Goal: Task Accomplishment & Management: Manage account settings

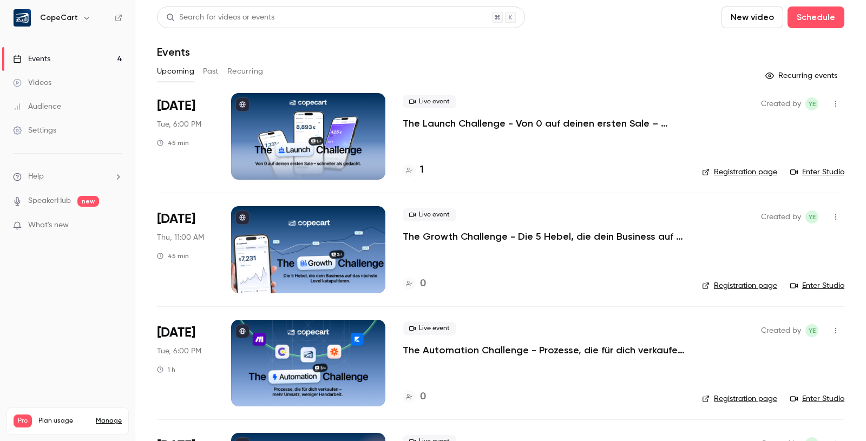
scroll to position [1309, 0]
click at [361, 132] on div at bounding box center [308, 136] width 154 height 87
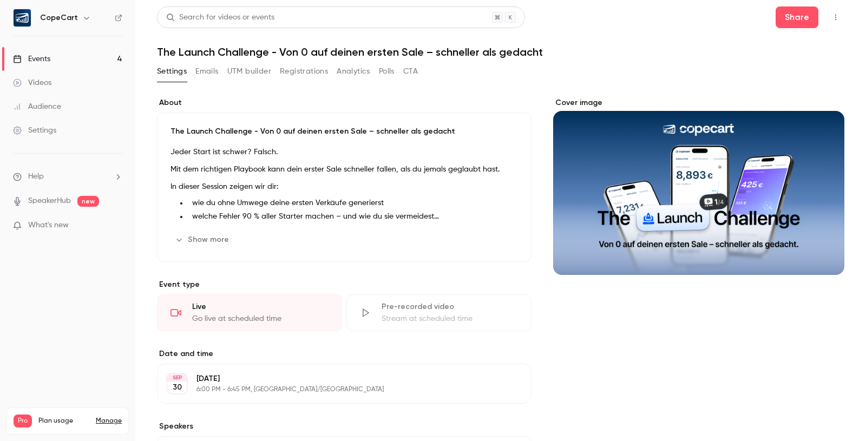
drag, startPoint x: 218, startPoint y: 73, endPoint x: 213, endPoint y: 72, distance: 5.4
click at [218, 73] on button "Emails" at bounding box center [206, 71] width 23 height 17
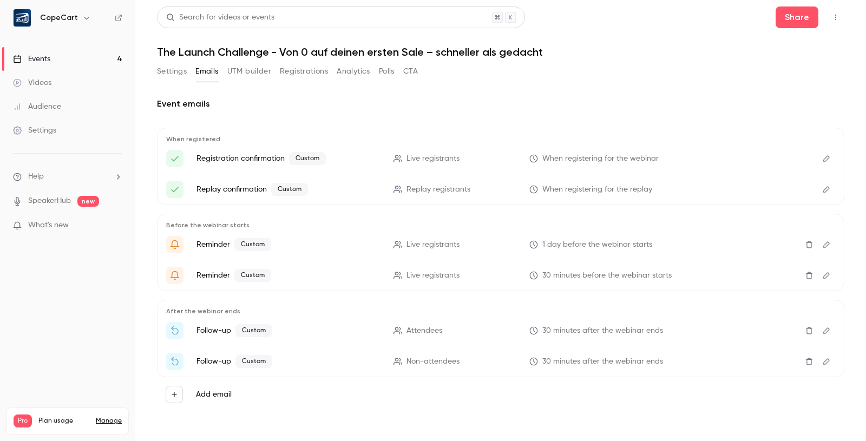
click at [166, 70] on button "Settings" at bounding box center [172, 71] width 30 height 17
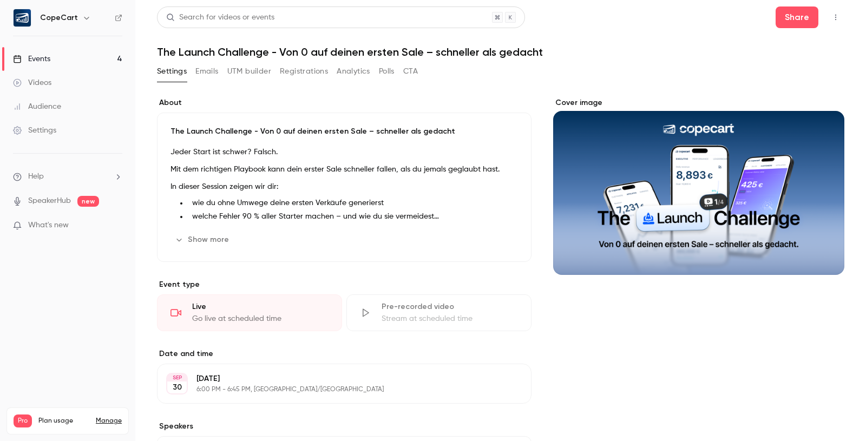
click at [81, 62] on link "Events 4" at bounding box center [67, 59] width 135 height 24
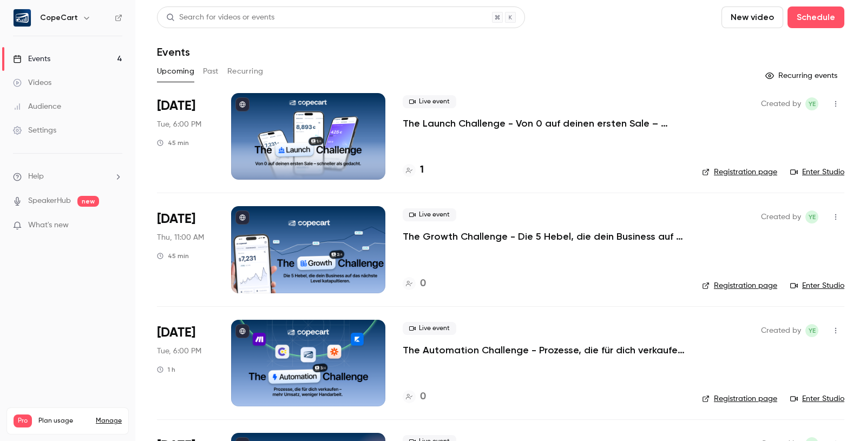
click at [307, 233] on div at bounding box center [308, 249] width 154 height 87
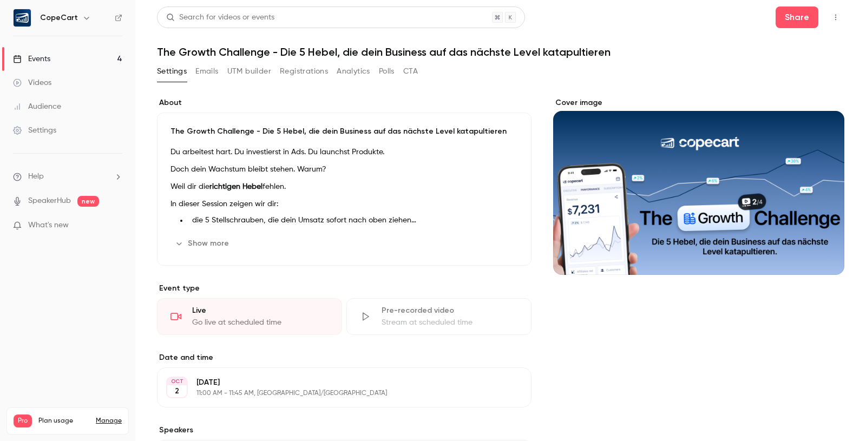
click at [197, 146] on p "Du arbeitest hart. Du investierst in Ads. Du launchst Produkte." at bounding box center [345, 152] width 348 height 13
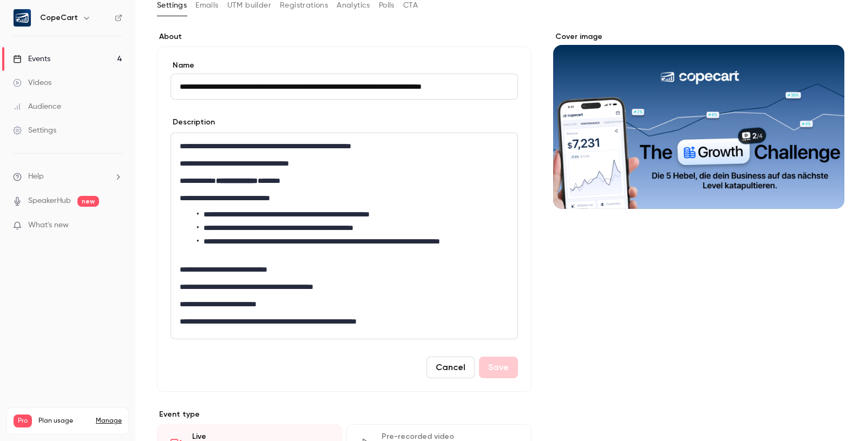
scroll to position [76, 0]
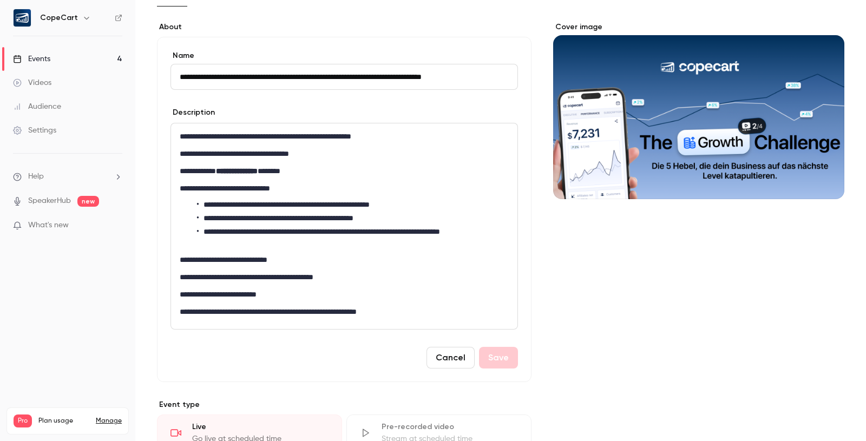
click at [74, 55] on link "Events 4" at bounding box center [67, 59] width 135 height 24
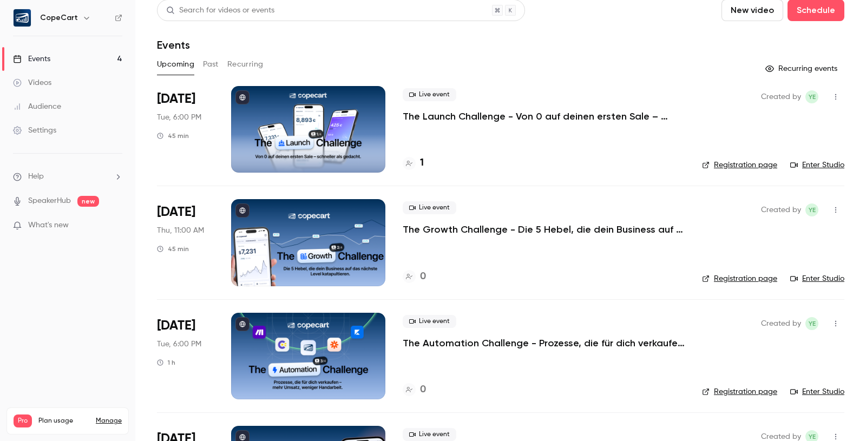
scroll to position [12, 0]
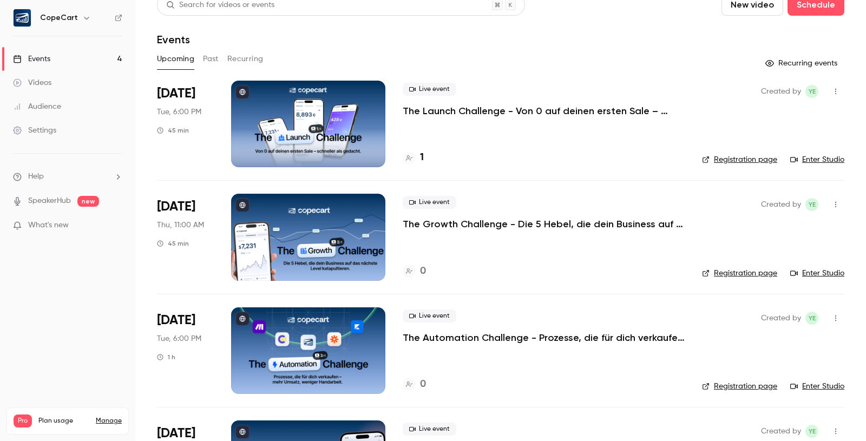
click at [514, 117] on p "The Launch Challenge - Von 0 auf deinen ersten Sale – schneller als gedacht" at bounding box center [544, 111] width 282 height 13
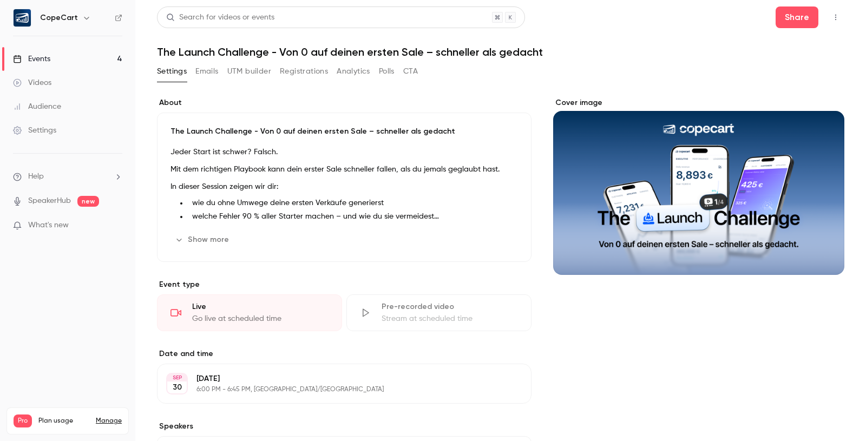
click at [90, 62] on link "Events 4" at bounding box center [67, 59] width 135 height 24
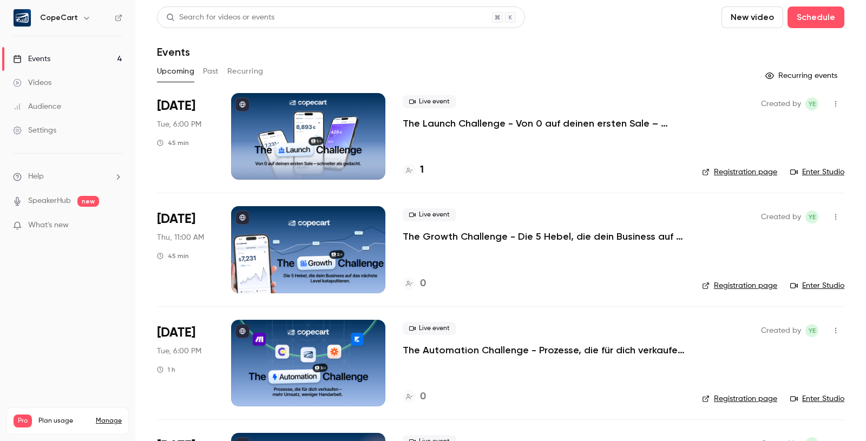
click at [61, 129] on link "Settings" at bounding box center [67, 131] width 135 height 24
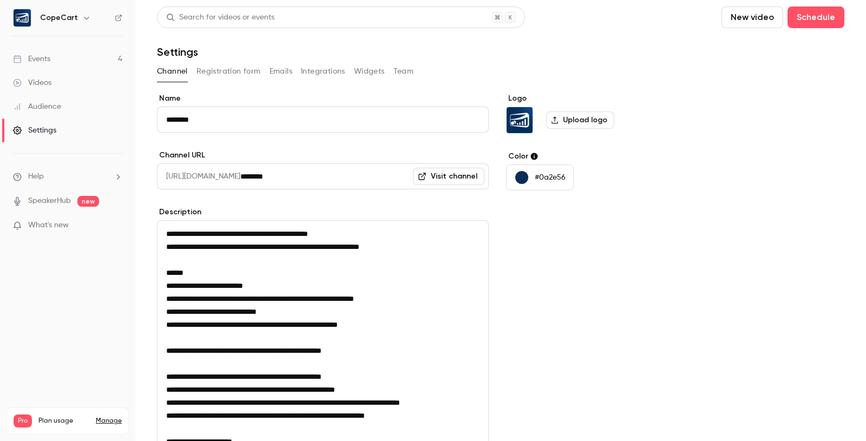
click at [403, 76] on button "Team" at bounding box center [404, 71] width 21 height 17
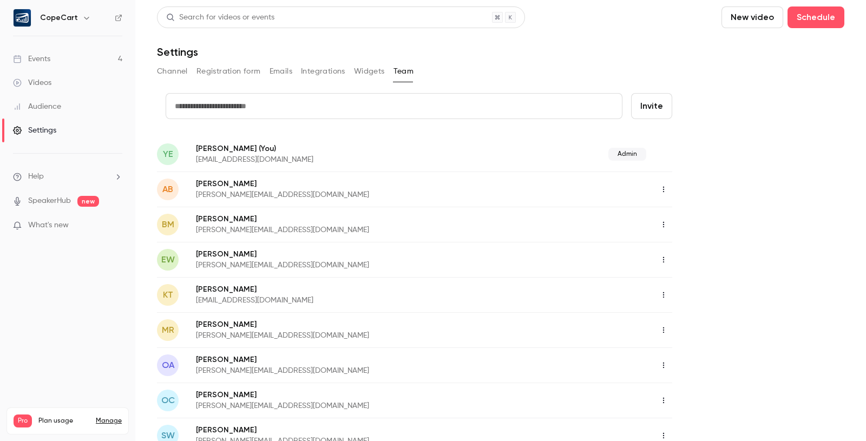
click at [57, 63] on link "Events 4" at bounding box center [67, 59] width 135 height 24
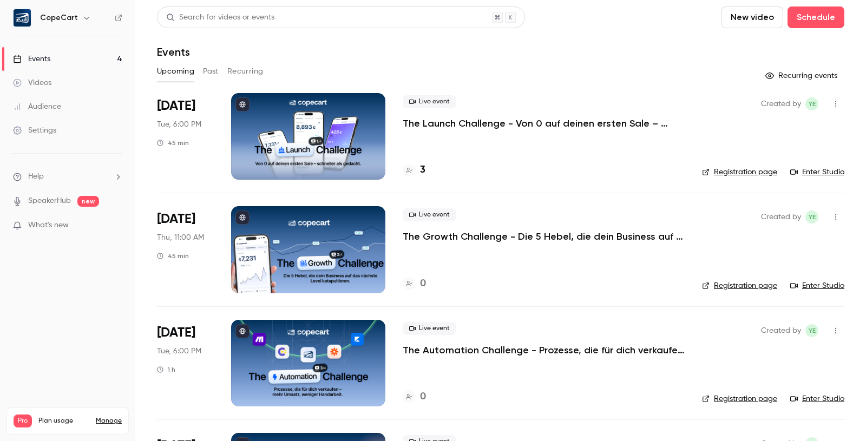
click at [332, 151] on div at bounding box center [308, 136] width 154 height 87
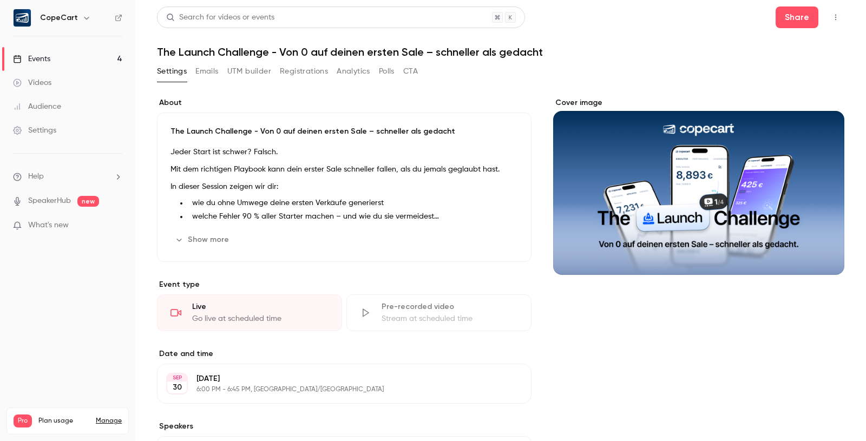
click at [301, 70] on button "Registrations" at bounding box center [304, 71] width 48 height 17
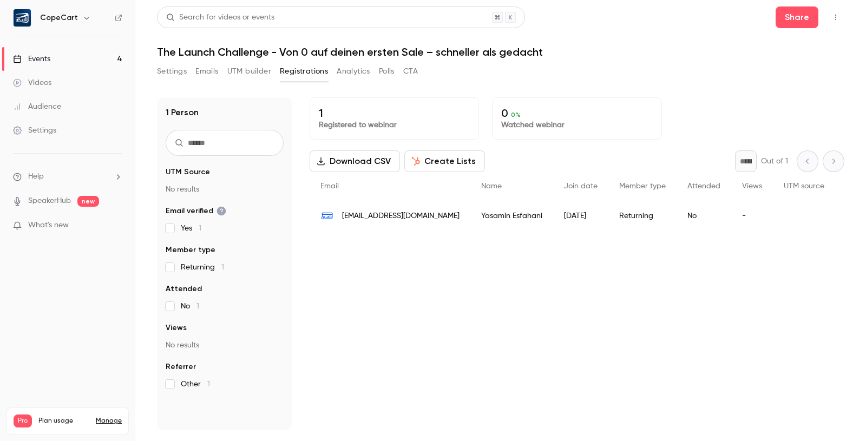
click at [187, 388] on span "Other 1" at bounding box center [195, 384] width 29 height 11
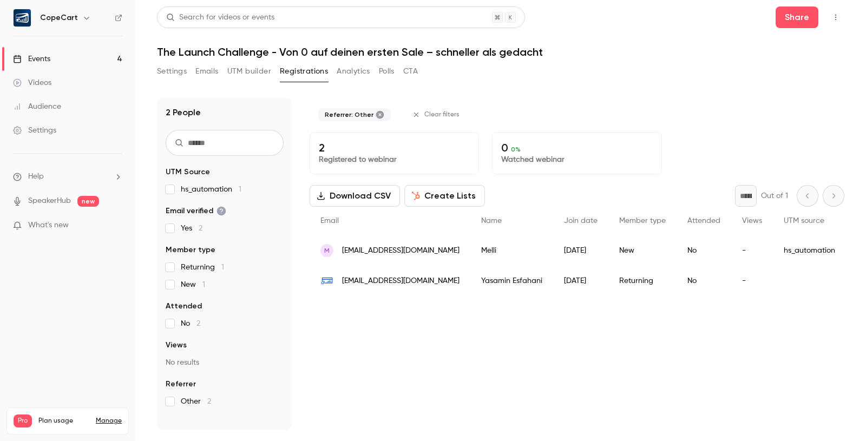
click at [174, 317] on fieldset "Attended No 2" at bounding box center [225, 315] width 118 height 28
click at [171, 319] on label "No 2" at bounding box center [225, 323] width 118 height 11
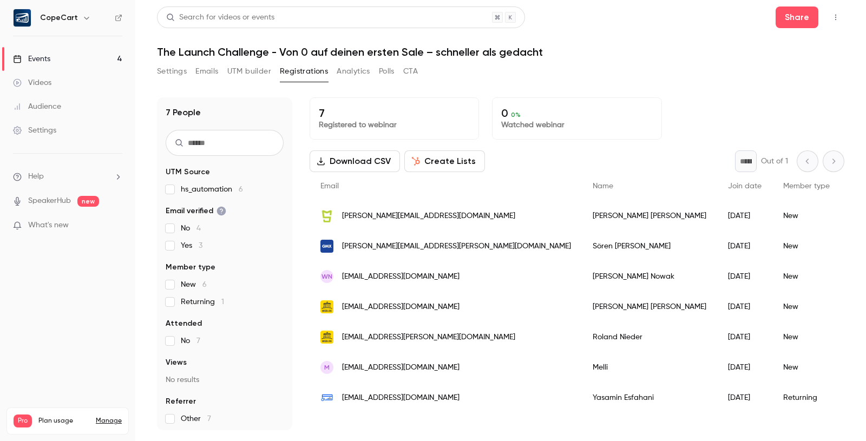
scroll to position [0, 2]
click at [95, 62] on link "Events 4" at bounding box center [67, 59] width 135 height 24
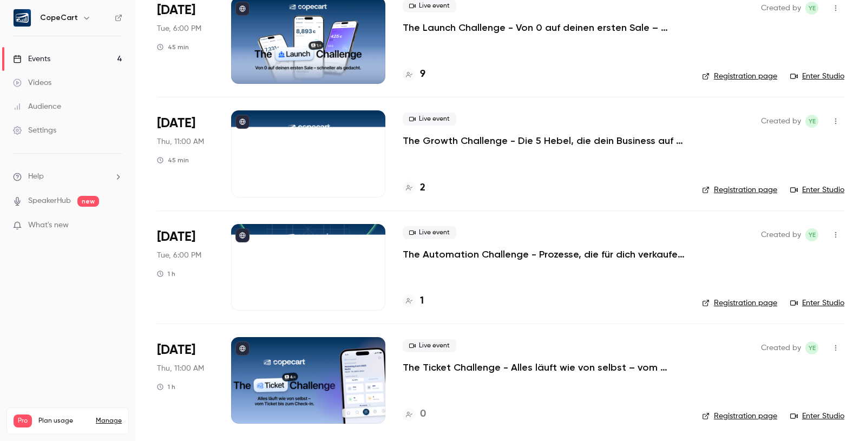
scroll to position [98, 0]
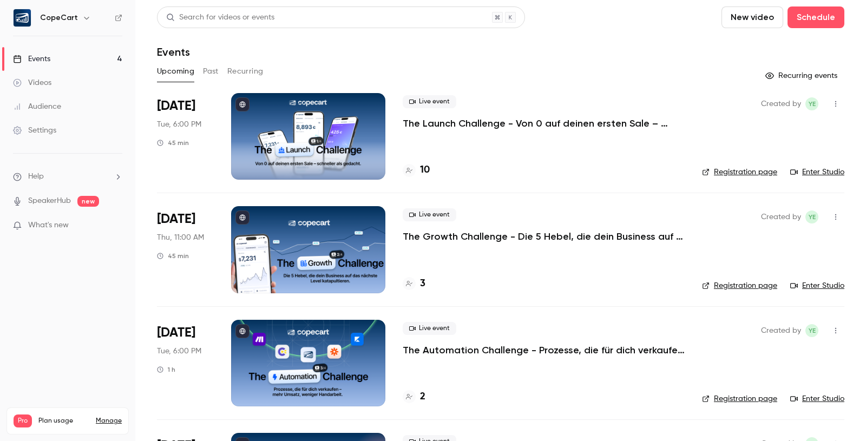
scroll to position [1, 0]
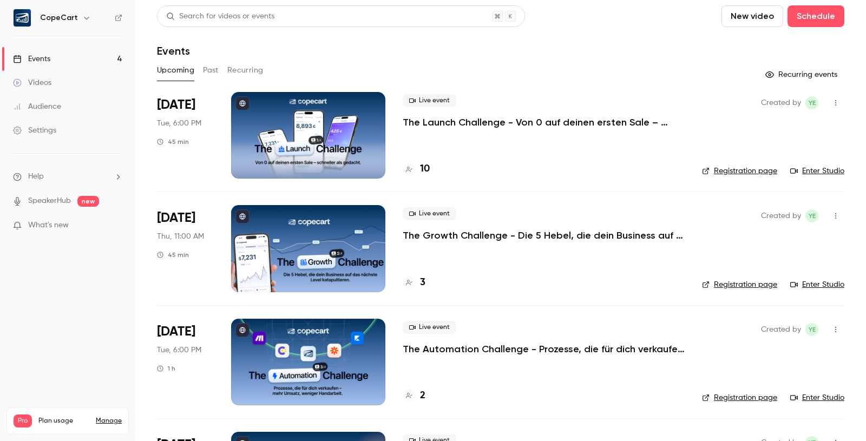
click at [64, 106] on link "Audience" at bounding box center [67, 107] width 135 height 24
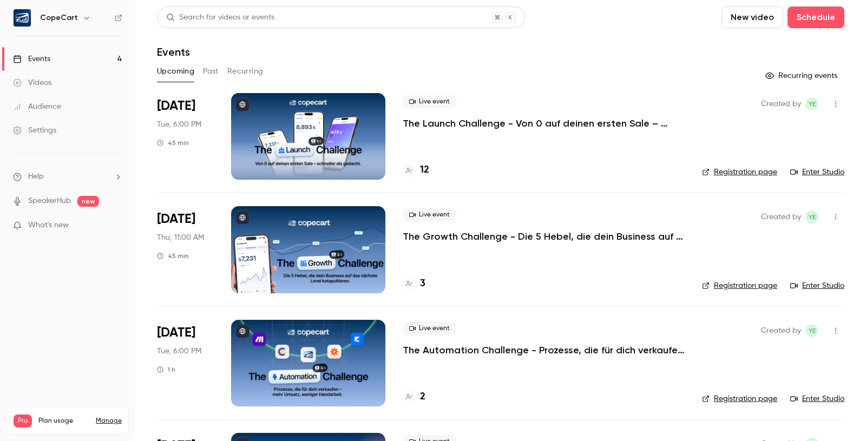
click at [298, 156] on div at bounding box center [308, 136] width 154 height 87
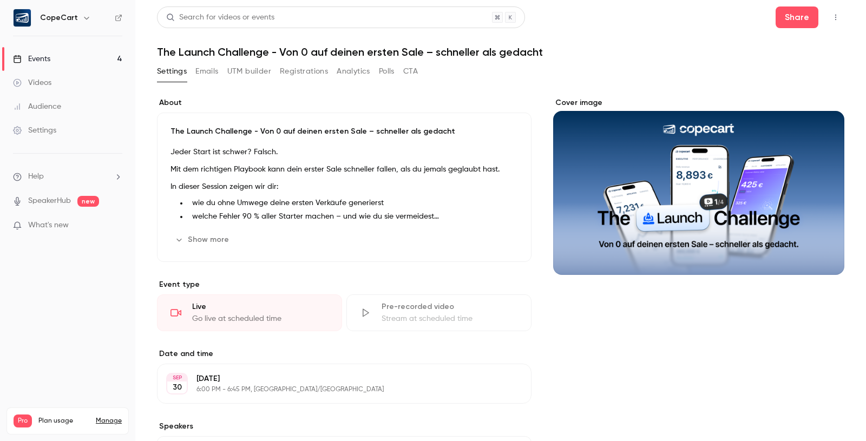
click at [283, 69] on button "Registrations" at bounding box center [304, 71] width 48 height 17
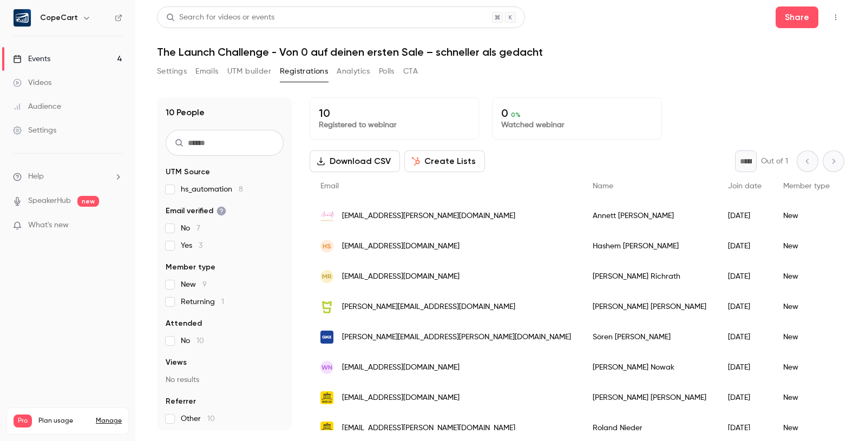
click at [46, 63] on div "Events" at bounding box center [31, 59] width 37 height 11
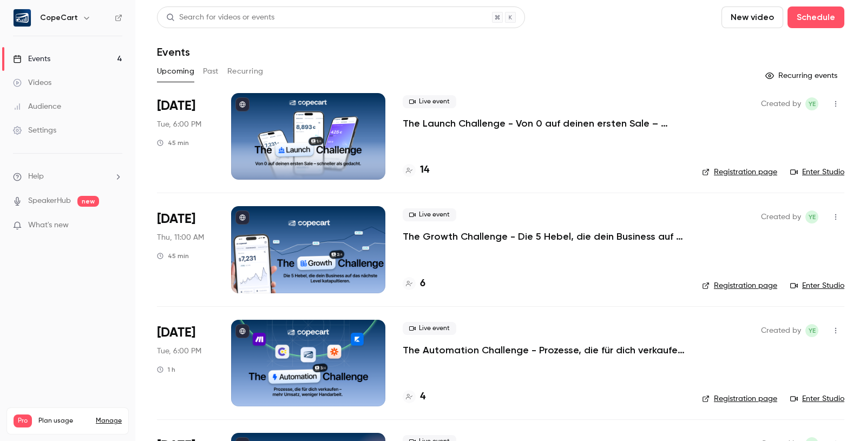
click at [305, 246] on div at bounding box center [308, 249] width 154 height 87
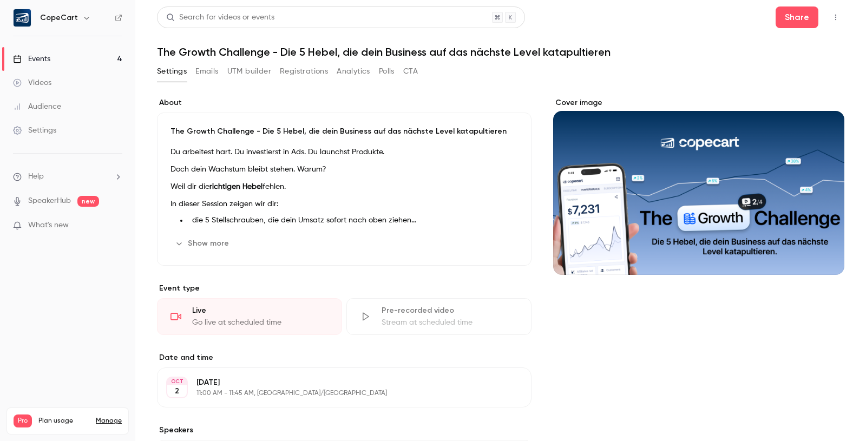
click at [81, 54] on link "Events 4" at bounding box center [67, 59] width 135 height 24
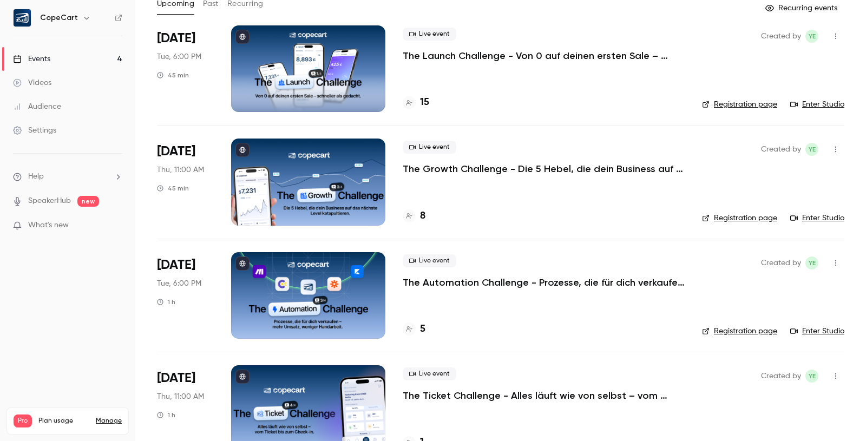
scroll to position [68, 0]
click at [418, 281] on p "The Automation Challenge - Prozesse, die für dich verkaufen – mehr Umsatz, weni…" at bounding box center [544, 282] width 282 height 13
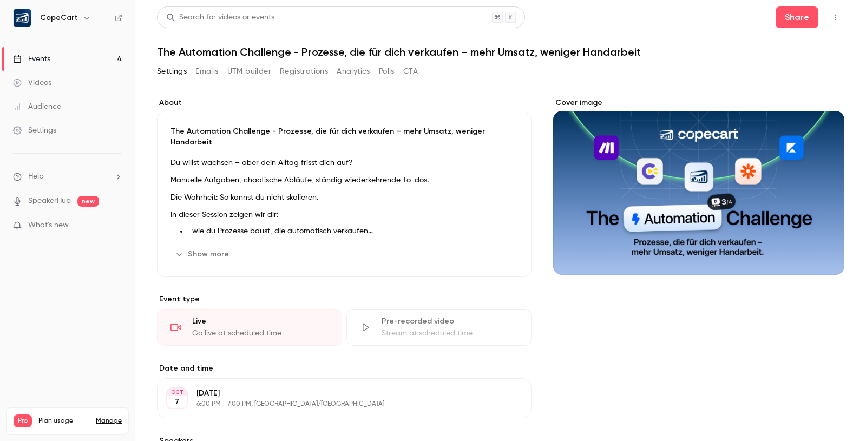
click at [205, 74] on button "Emails" at bounding box center [206, 71] width 23 height 17
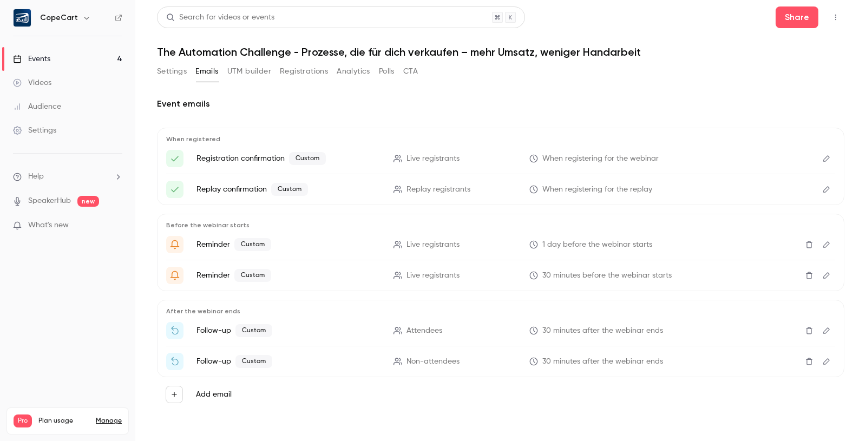
click at [823, 359] on icon "Edit" at bounding box center [827, 362] width 9 height 8
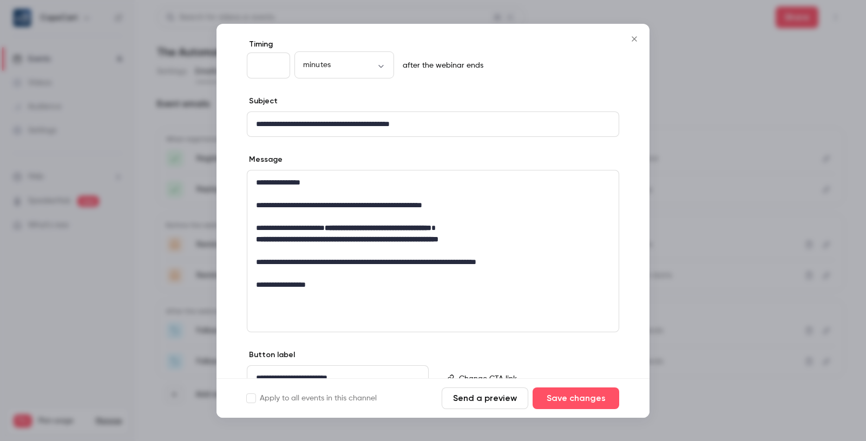
scroll to position [101, 0]
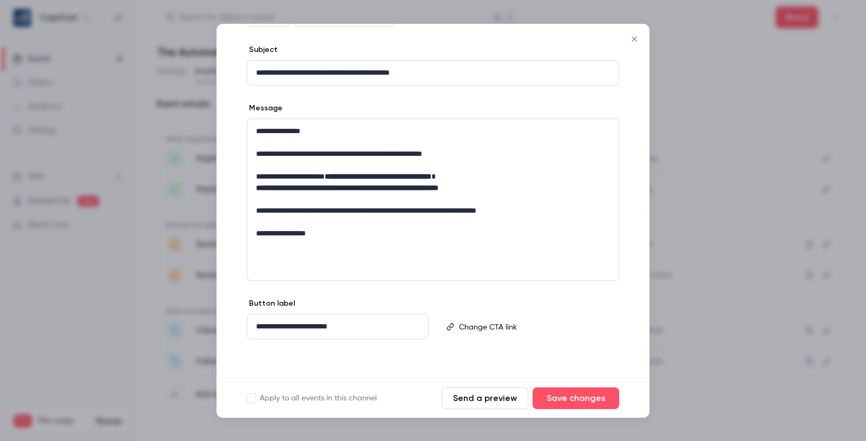
click at [637, 43] on icon "Close" at bounding box center [634, 39] width 13 height 9
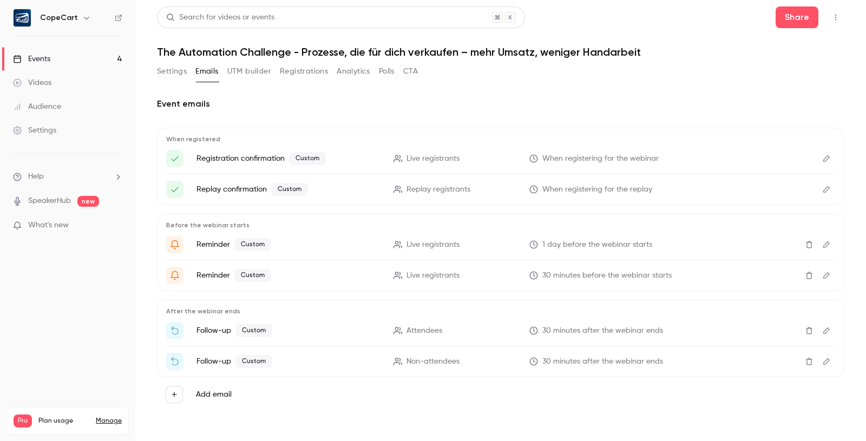
click at [826, 334] on icon "Edit" at bounding box center [827, 331] width 9 height 8
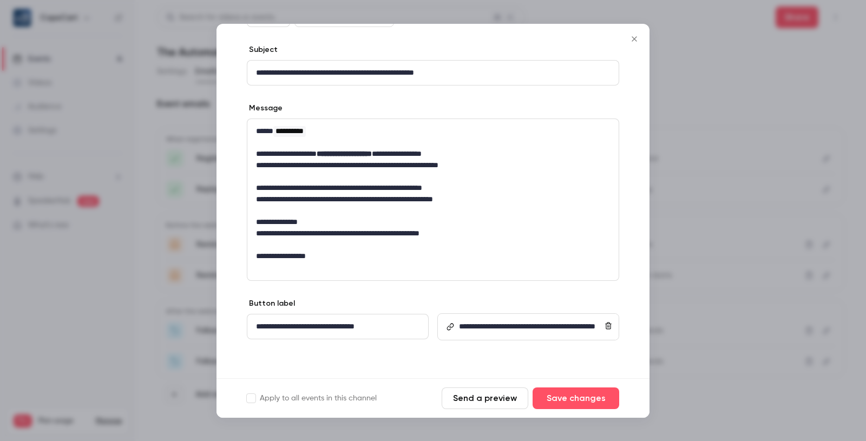
click at [634, 37] on icon "Close" at bounding box center [634, 39] width 13 height 9
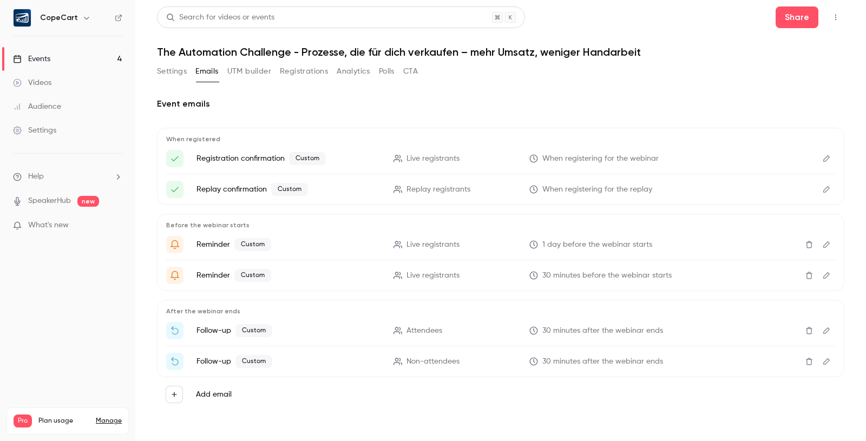
click at [833, 358] on button "Edit" at bounding box center [826, 361] width 17 height 17
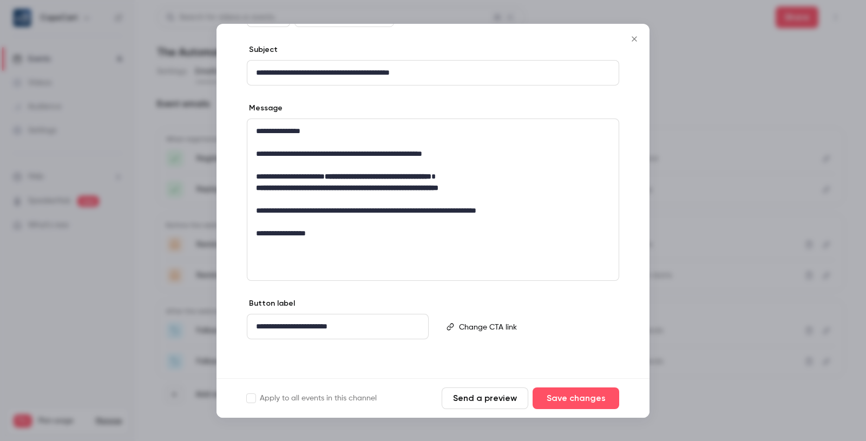
click at [741, 216] on div at bounding box center [433, 220] width 866 height 441
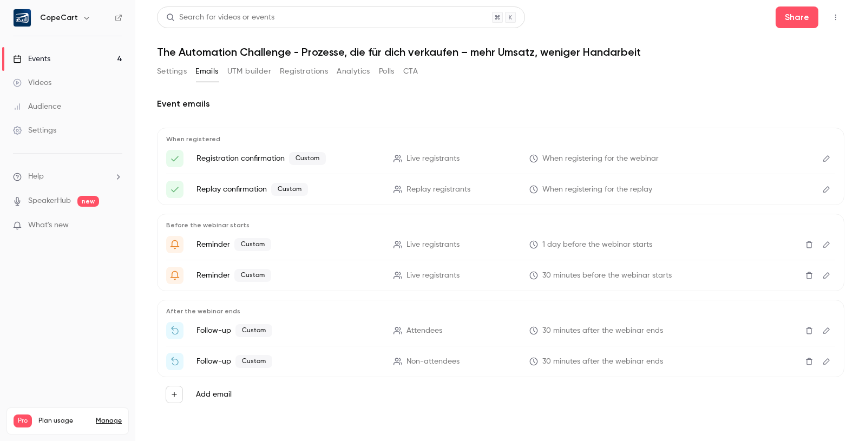
click at [98, 55] on link "Events 4" at bounding box center [67, 59] width 135 height 24
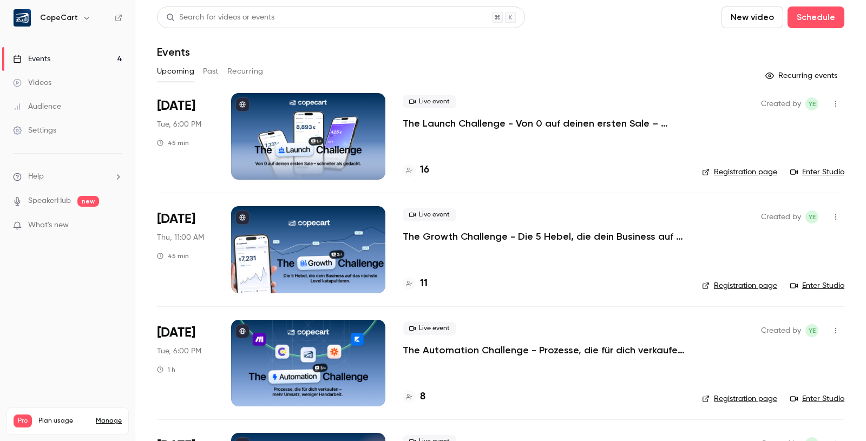
click at [61, 104] on div "Audience" at bounding box center [37, 106] width 48 height 11
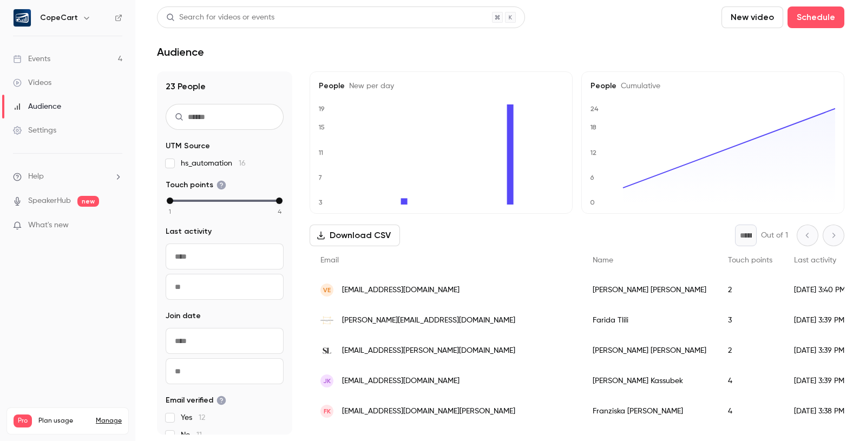
click at [53, 57] on link "Events 4" at bounding box center [67, 59] width 135 height 24
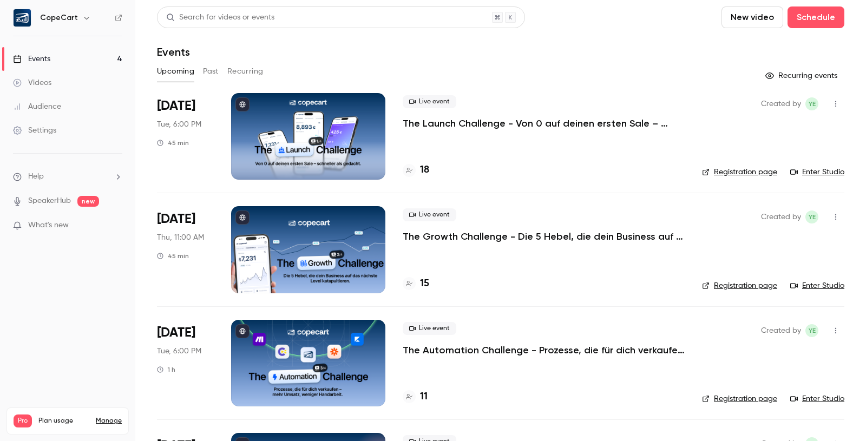
scroll to position [98, 0]
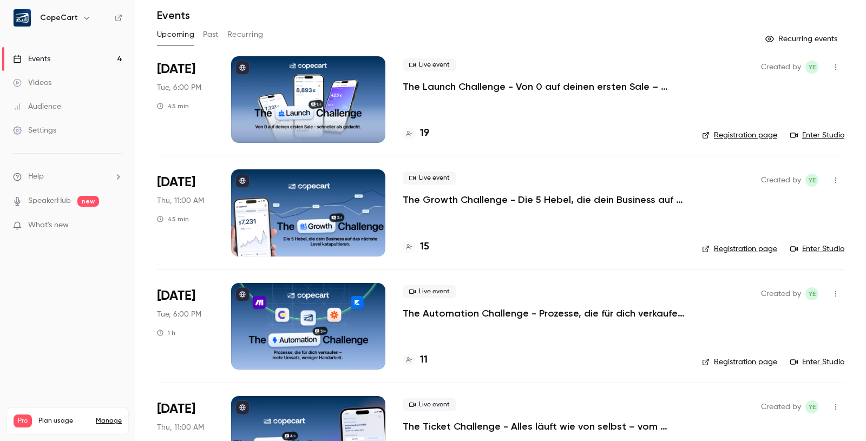
scroll to position [98, 0]
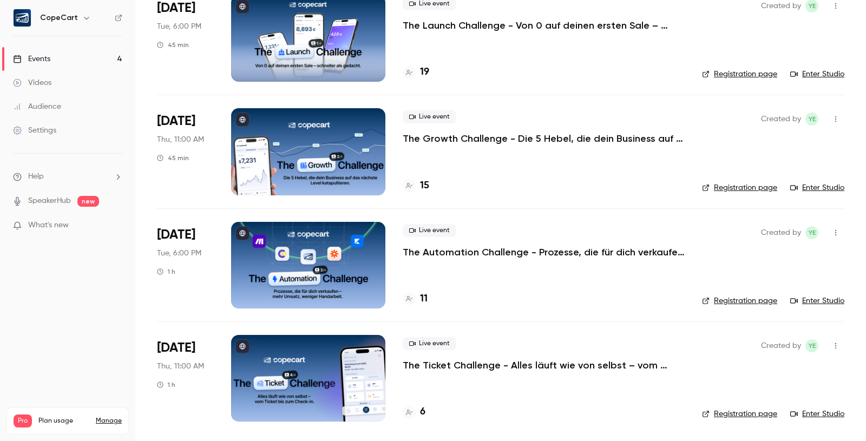
click at [289, 375] on div at bounding box center [308, 378] width 154 height 87
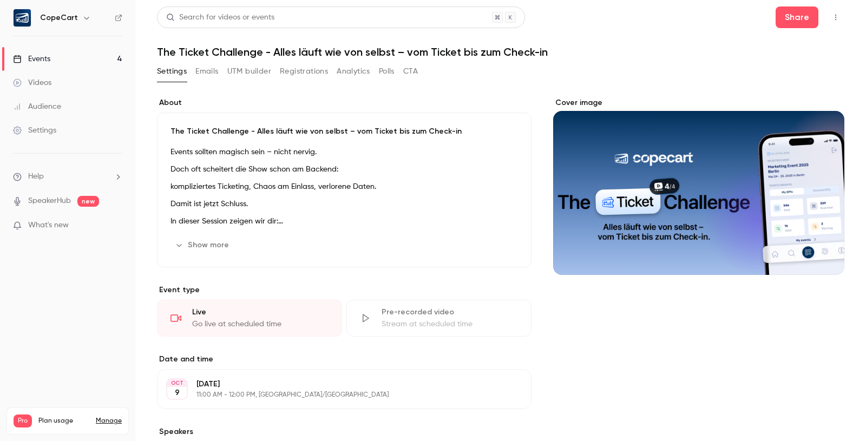
click at [311, 71] on button "Registrations" at bounding box center [304, 71] width 48 height 17
click at [93, 52] on link "Events 4" at bounding box center [67, 59] width 135 height 24
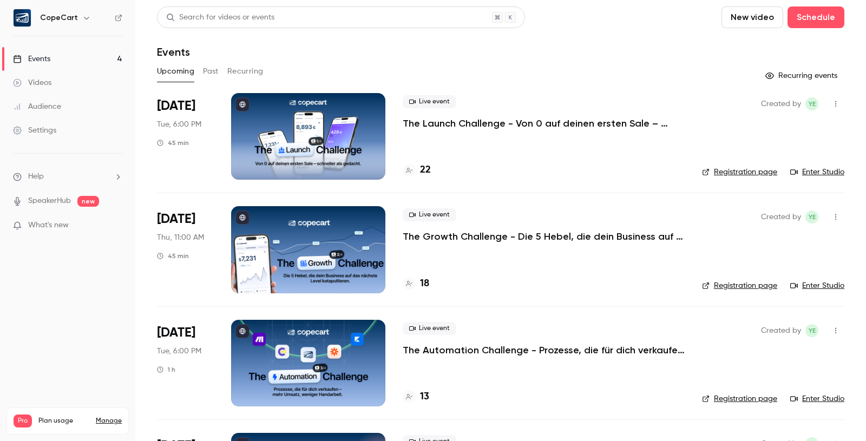
click at [44, 131] on div "Settings" at bounding box center [34, 130] width 43 height 11
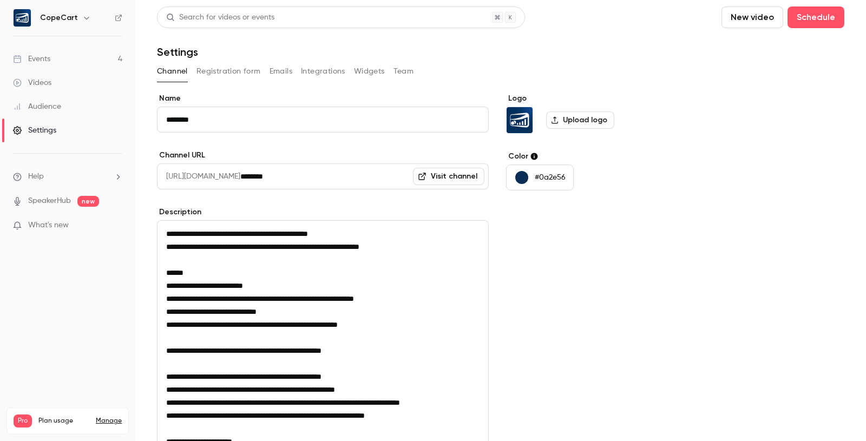
click at [399, 69] on button "Team" at bounding box center [404, 71] width 21 height 17
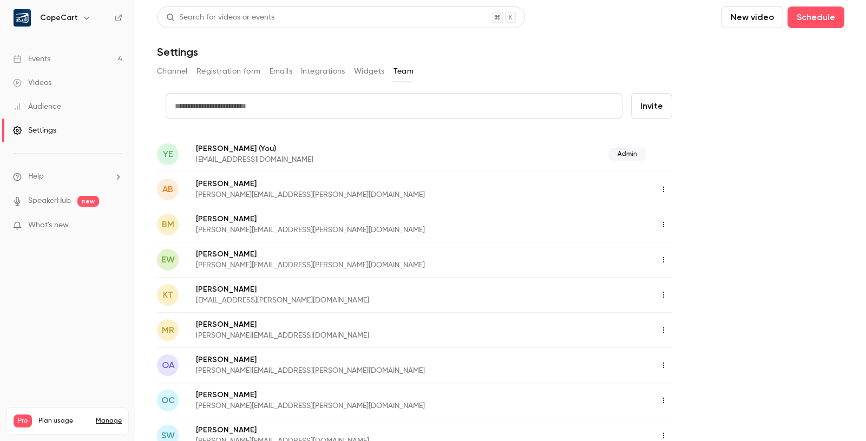
click at [29, 54] on div "Events" at bounding box center [31, 59] width 37 height 11
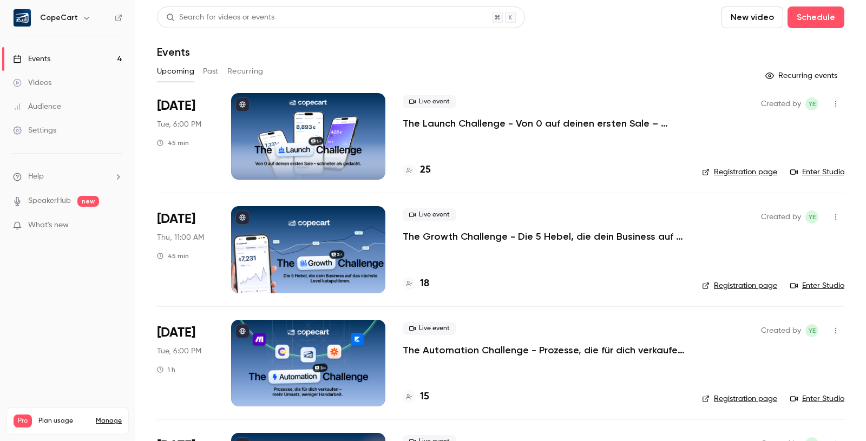
click at [64, 109] on link "Audience" at bounding box center [67, 107] width 135 height 24
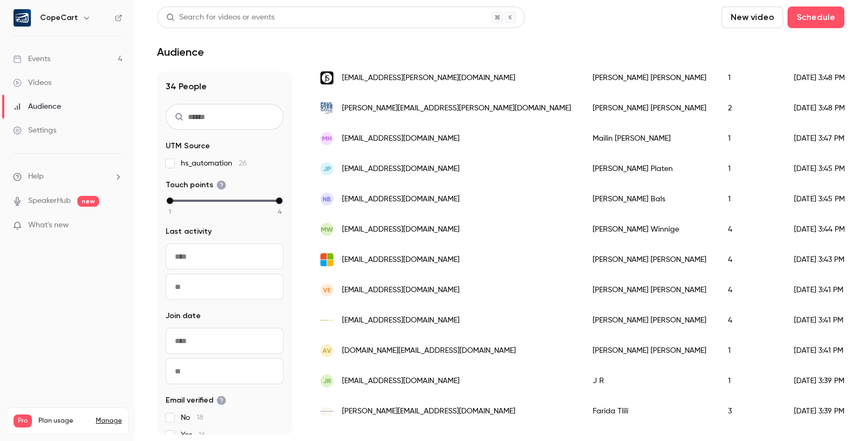
scroll to position [288, 0]
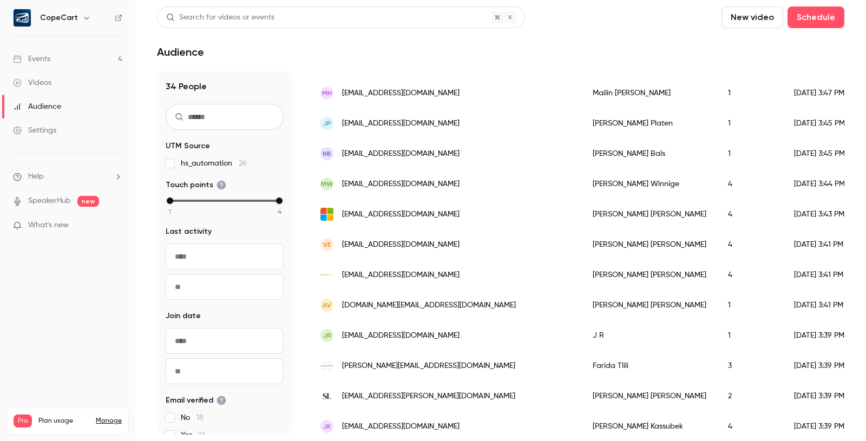
click at [79, 55] on link "Events 4" at bounding box center [67, 59] width 135 height 24
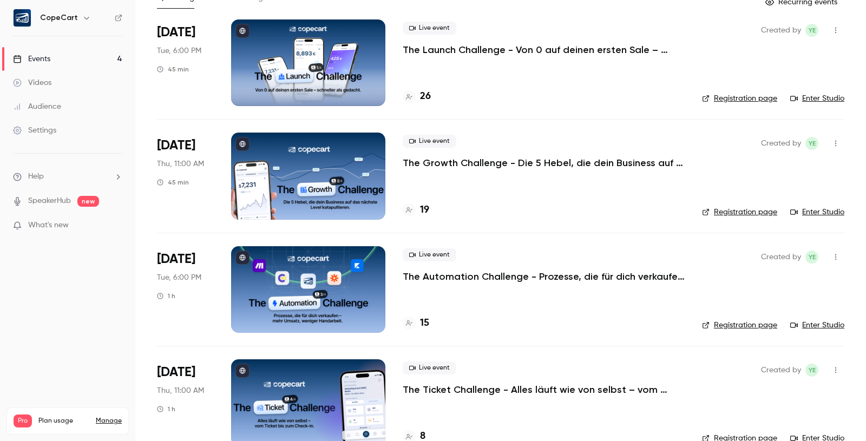
scroll to position [98, 0]
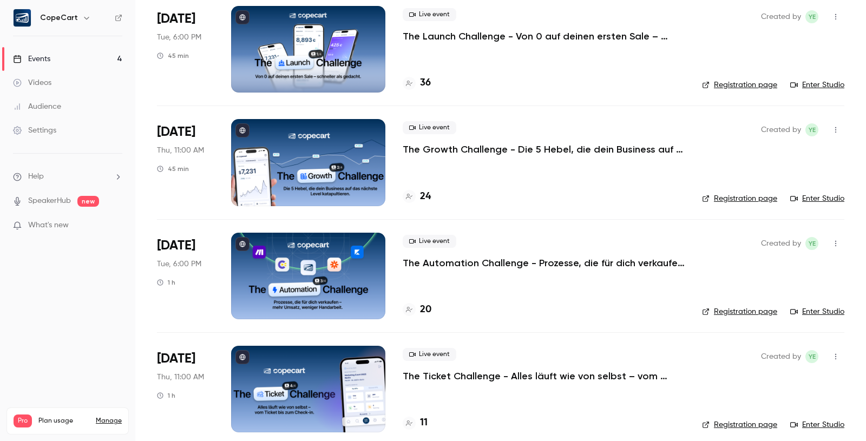
scroll to position [98, 0]
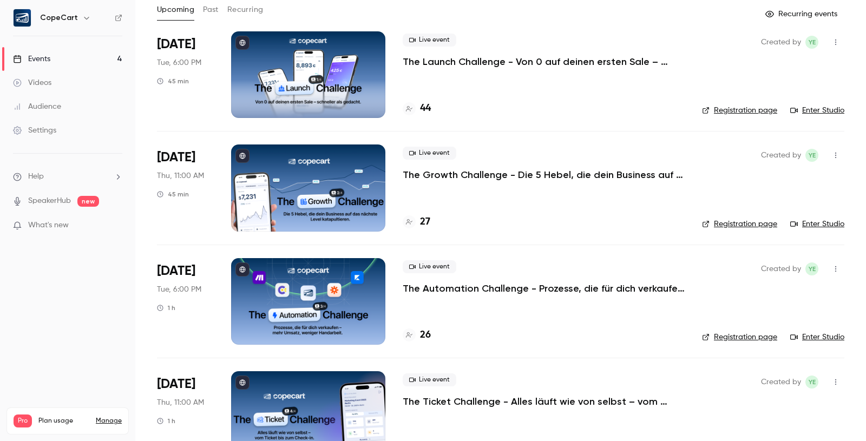
scroll to position [98, 0]
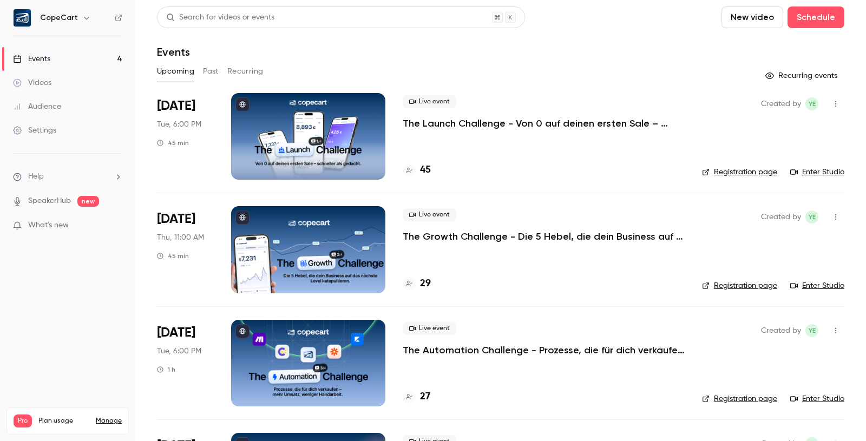
click at [83, 105] on link "Audience" at bounding box center [67, 107] width 135 height 24
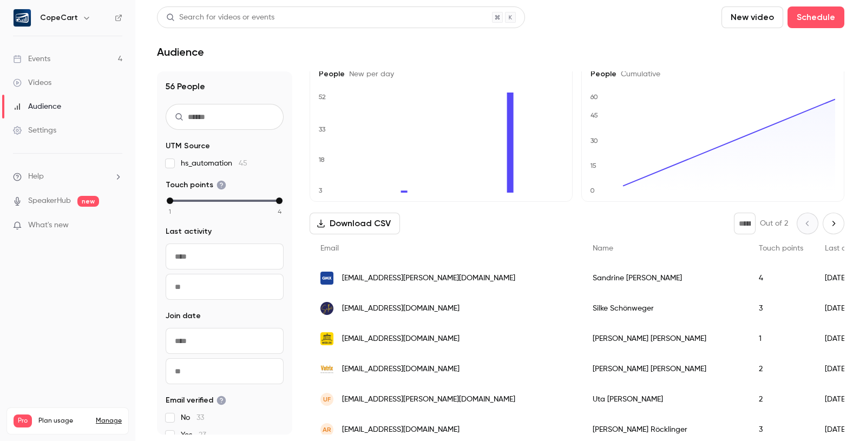
scroll to position [10, 0]
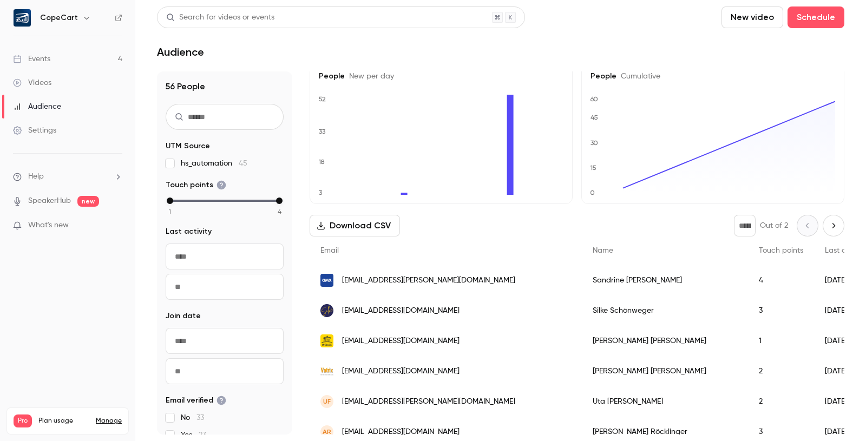
click at [82, 63] on link "Events 4" at bounding box center [67, 59] width 135 height 24
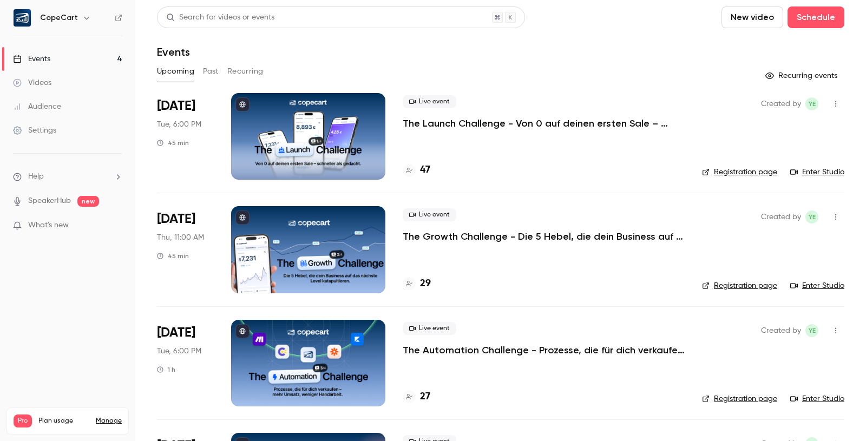
click at [88, 111] on link "Audience" at bounding box center [67, 107] width 135 height 24
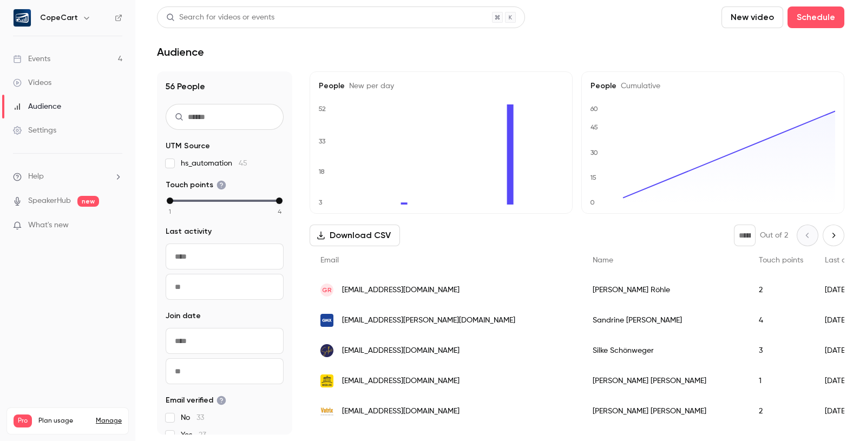
click at [827, 236] on button "Next page" at bounding box center [834, 236] width 22 height 22
type input "*"
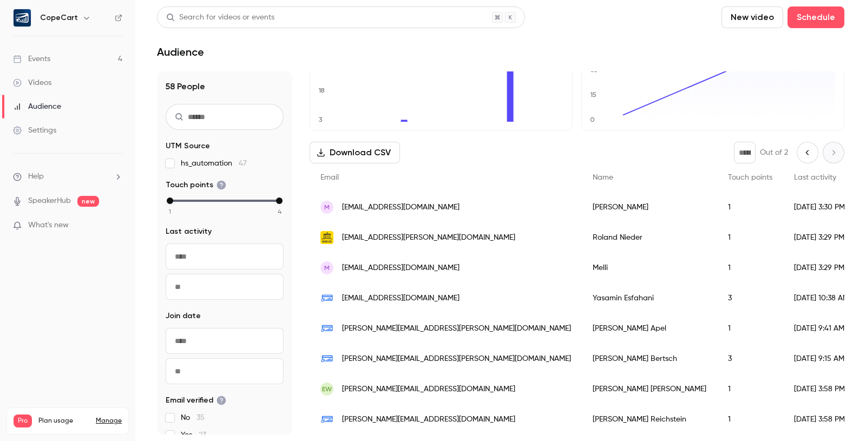
click at [718, 414] on div "1" at bounding box center [751, 420] width 66 height 30
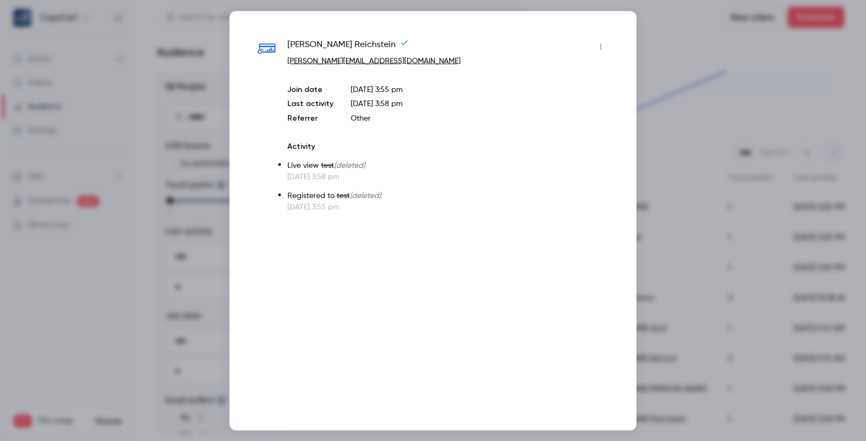
click at [598, 48] on icon "button" at bounding box center [601, 47] width 9 height 8
click at [687, 166] on div at bounding box center [433, 220] width 866 height 441
click at [706, 141] on div at bounding box center [433, 220] width 866 height 441
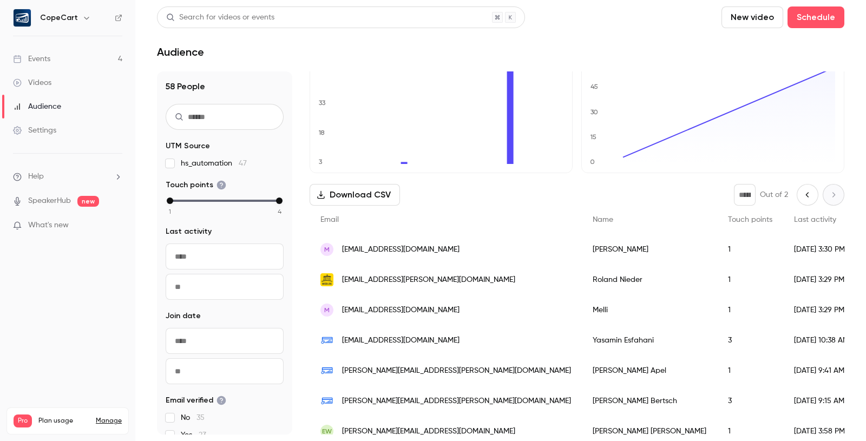
scroll to position [84, 0]
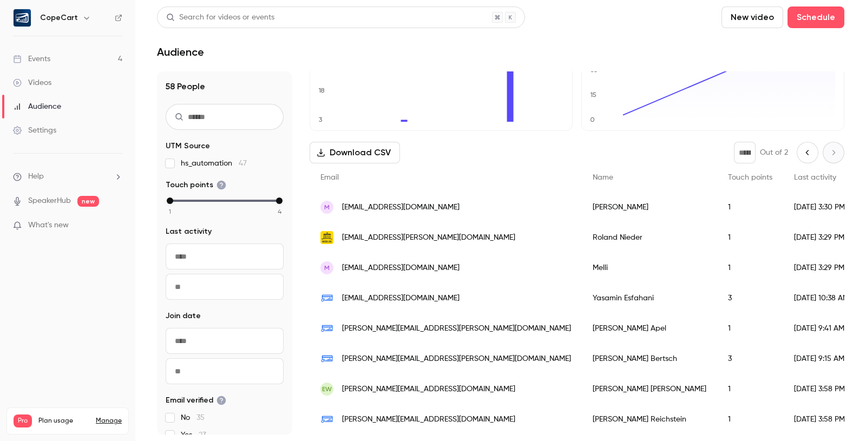
click at [78, 66] on link "Events 4" at bounding box center [67, 59] width 135 height 24
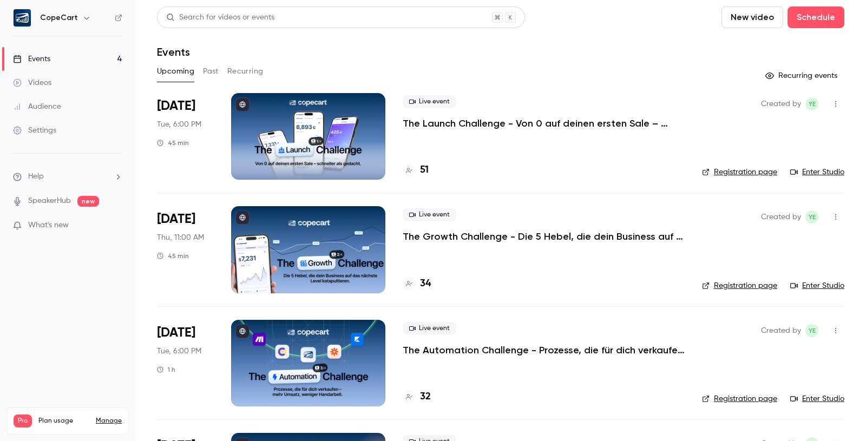
click at [87, 106] on link "Audience" at bounding box center [67, 107] width 135 height 24
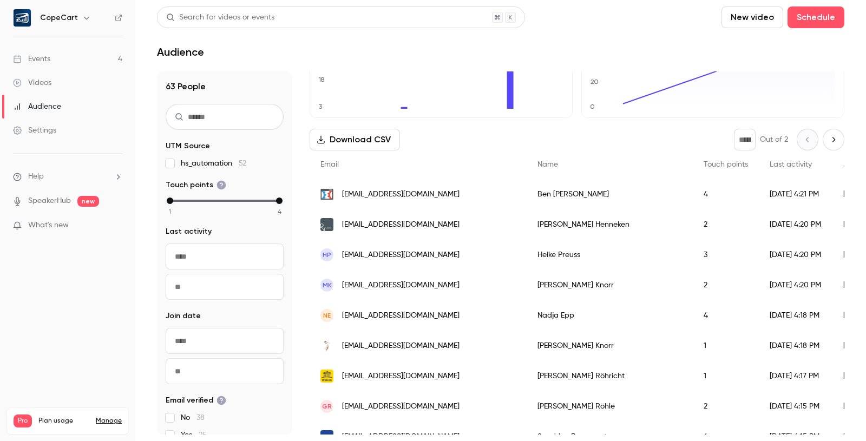
scroll to position [103, 0]
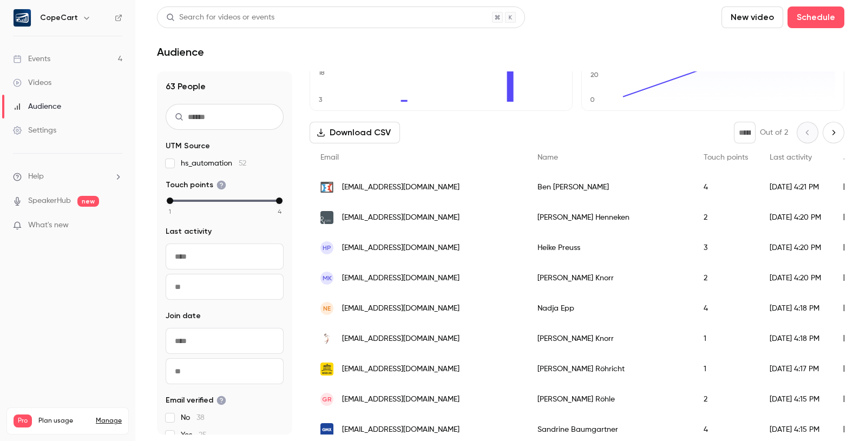
click at [405, 190] on span "[EMAIL_ADDRESS][DOMAIN_NAME]" at bounding box center [401, 187] width 118 height 11
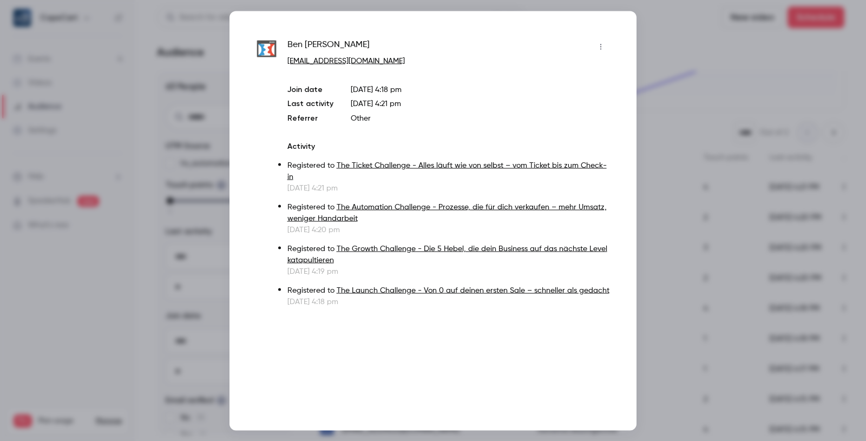
click at [677, 208] on div at bounding box center [433, 220] width 866 height 441
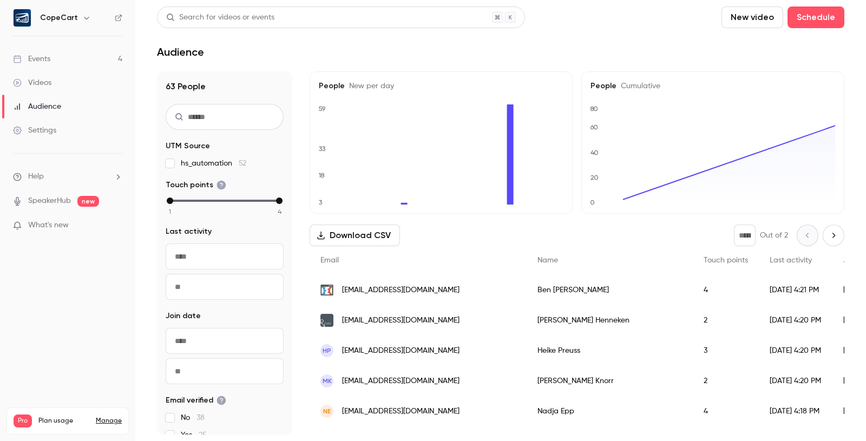
scroll to position [1, 0]
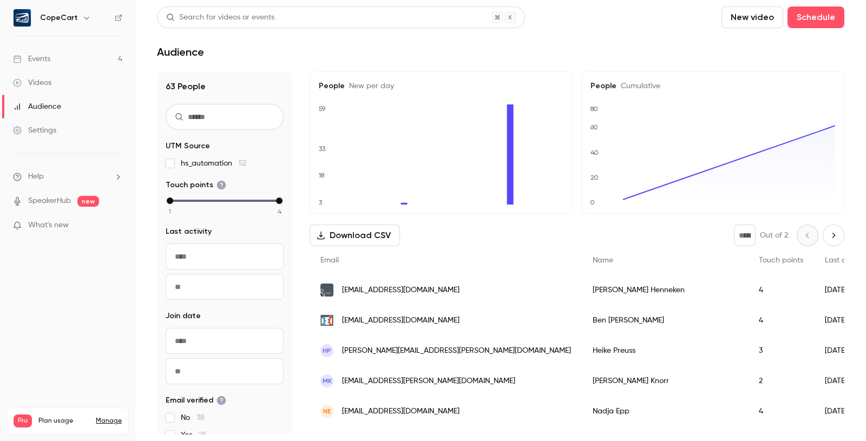
click at [77, 53] on link "Events 4" at bounding box center [67, 59] width 135 height 24
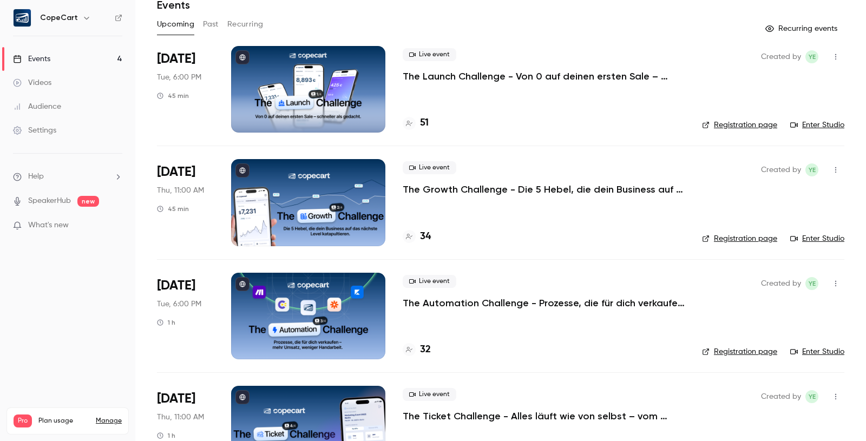
scroll to position [98, 0]
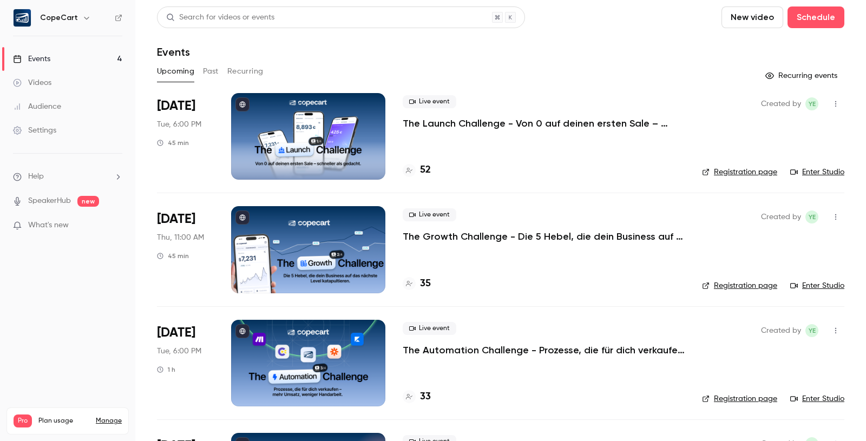
click at [485, 145] on div "Live event The Launch Challenge - Von 0 auf deinen ersten Sale – [PERSON_NAME] …" at bounding box center [544, 136] width 282 height 87
click at [602, 123] on p "The Launch Challenge - Von 0 auf deinen ersten Sale – schneller als gedacht" at bounding box center [544, 123] width 282 height 13
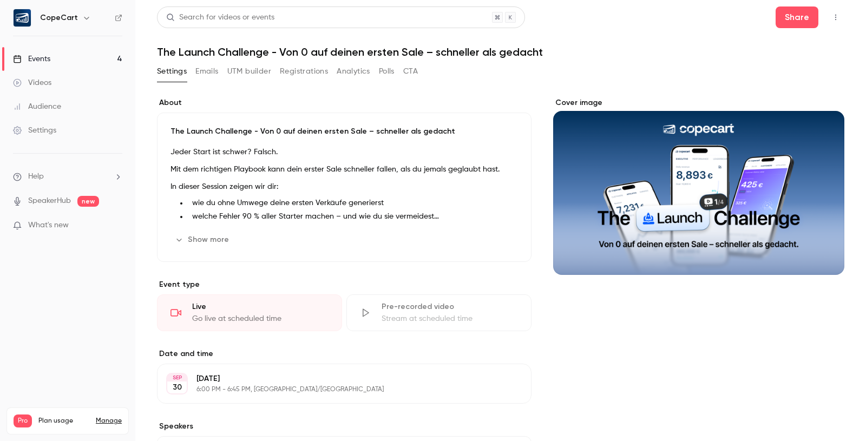
click at [290, 69] on button "Registrations" at bounding box center [304, 71] width 48 height 17
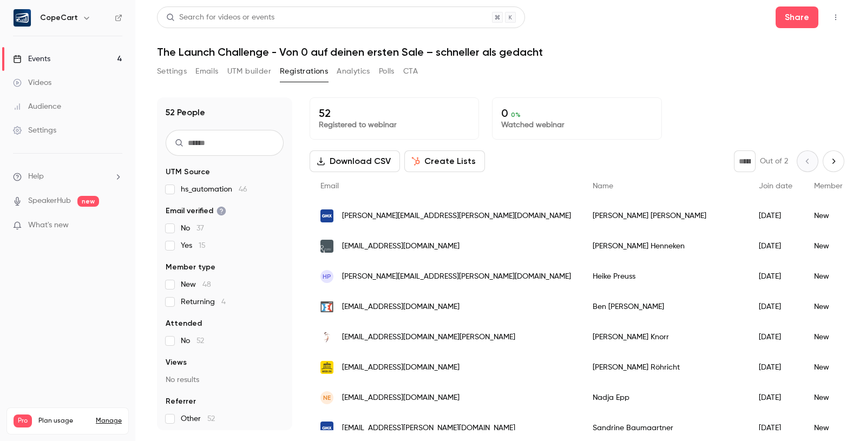
click at [69, 60] on link "Events 4" at bounding box center [67, 59] width 135 height 24
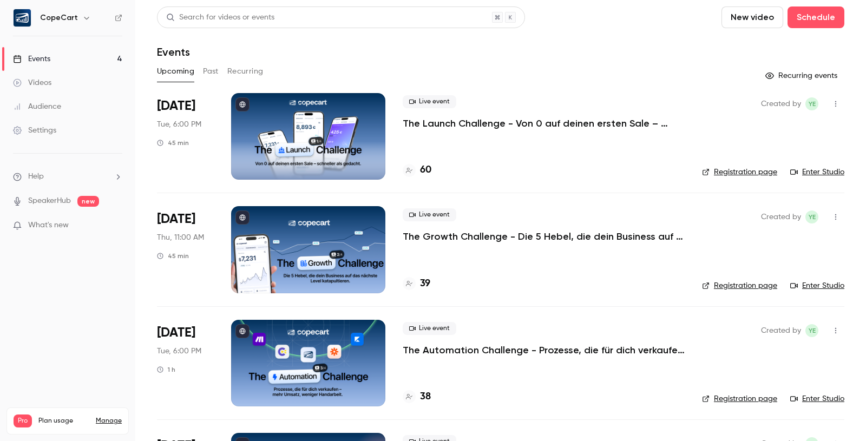
click at [353, 231] on div at bounding box center [308, 249] width 154 height 87
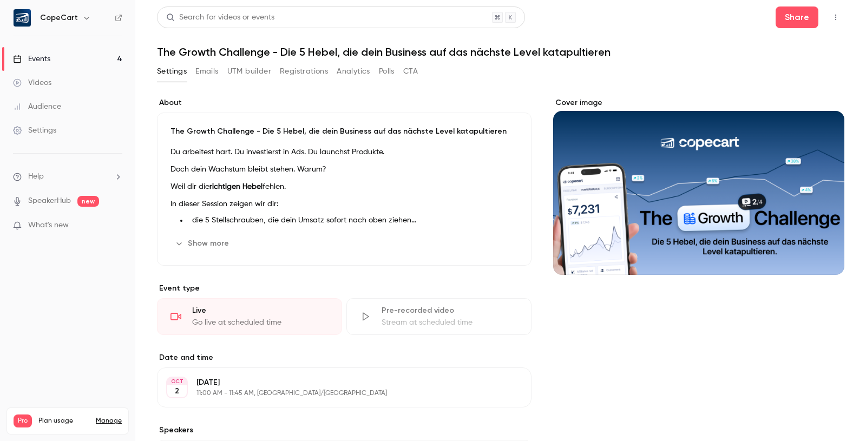
click at [50, 67] on link "Events 4" at bounding box center [67, 59] width 135 height 24
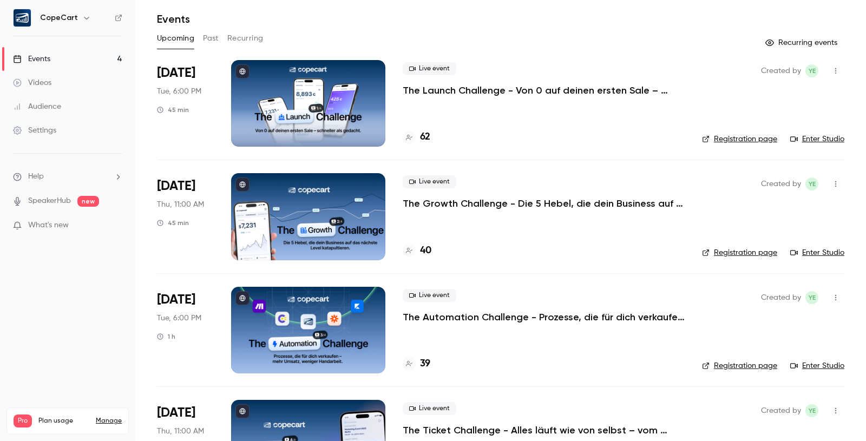
scroll to position [29, 0]
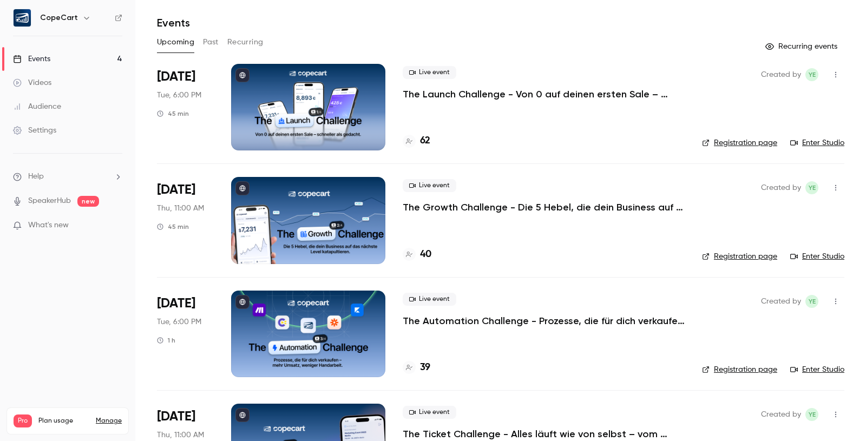
click at [96, 109] on link "Audience" at bounding box center [67, 107] width 135 height 24
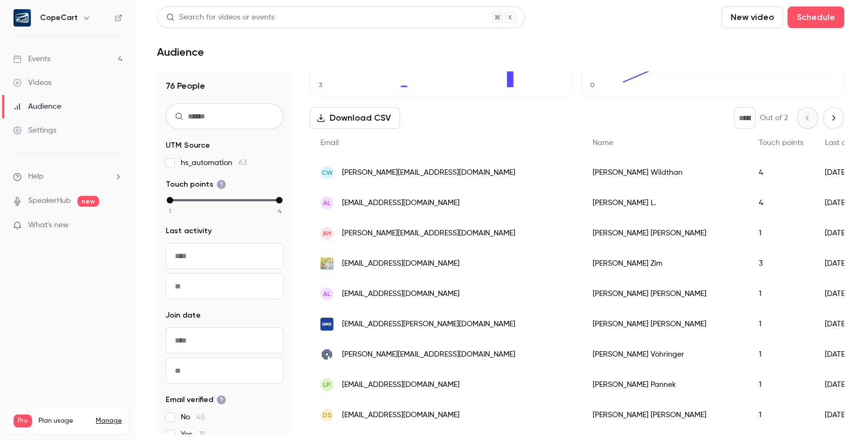
scroll to position [137, 0]
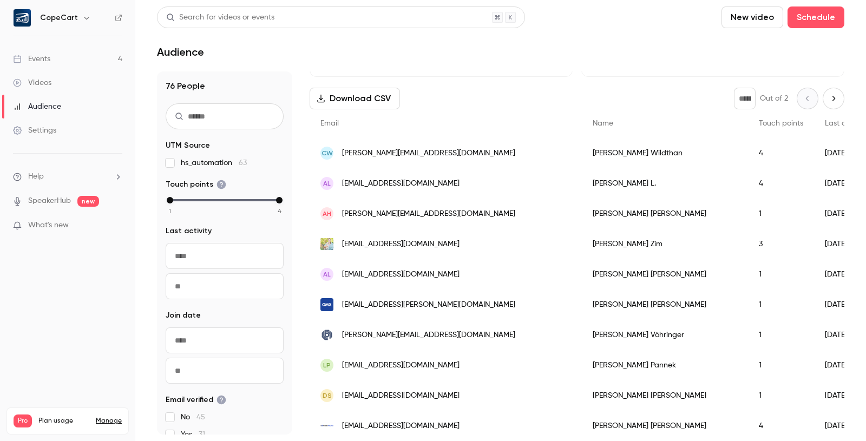
click at [67, 61] on link "Events 4" at bounding box center [67, 59] width 135 height 24
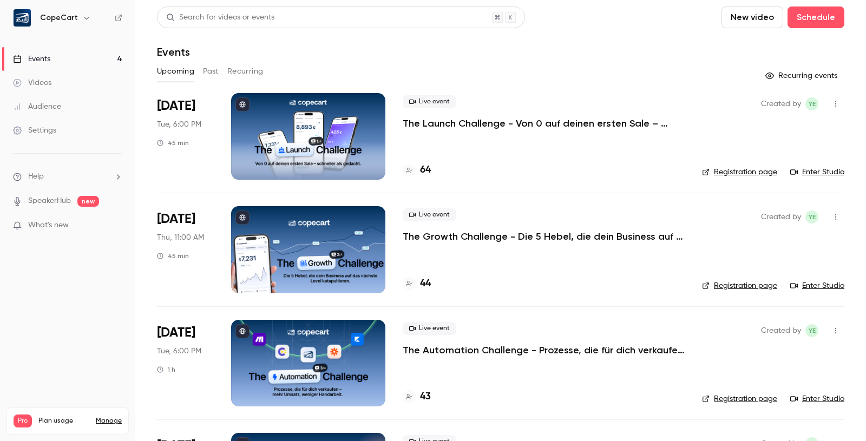
scroll to position [98, 0]
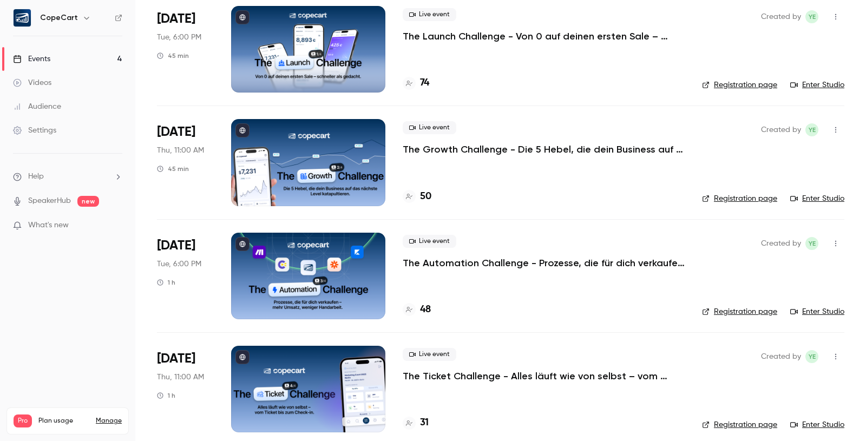
scroll to position [98, 0]
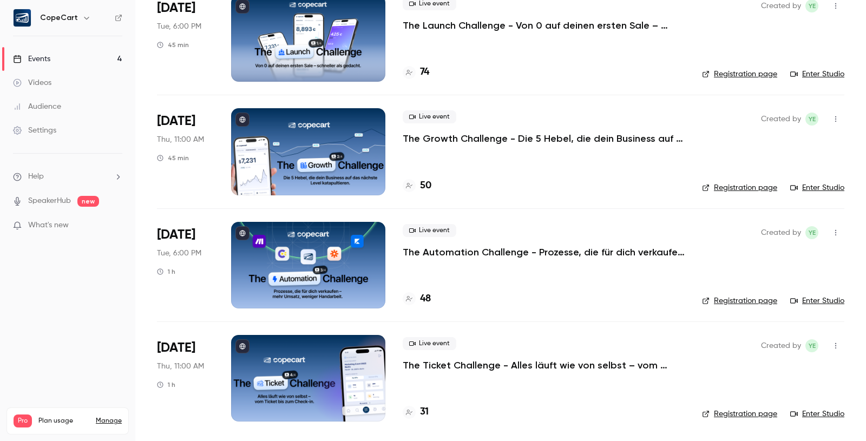
click at [67, 112] on link "Audience" at bounding box center [67, 107] width 135 height 24
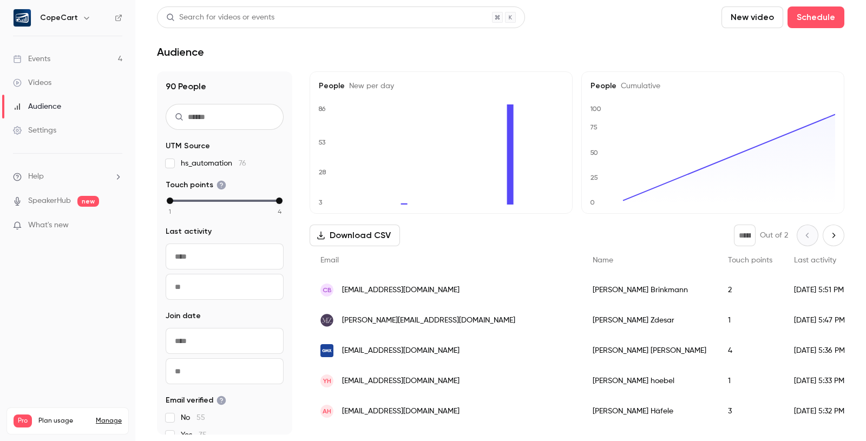
click at [78, 55] on link "Events 4" at bounding box center [67, 59] width 135 height 24
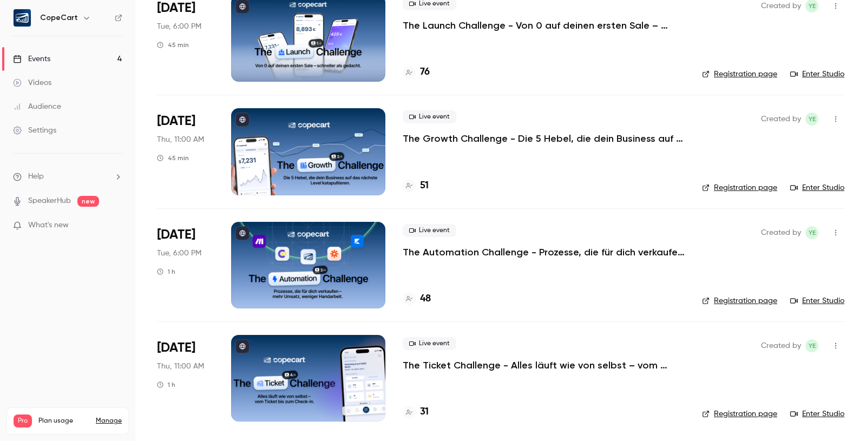
scroll to position [96, 0]
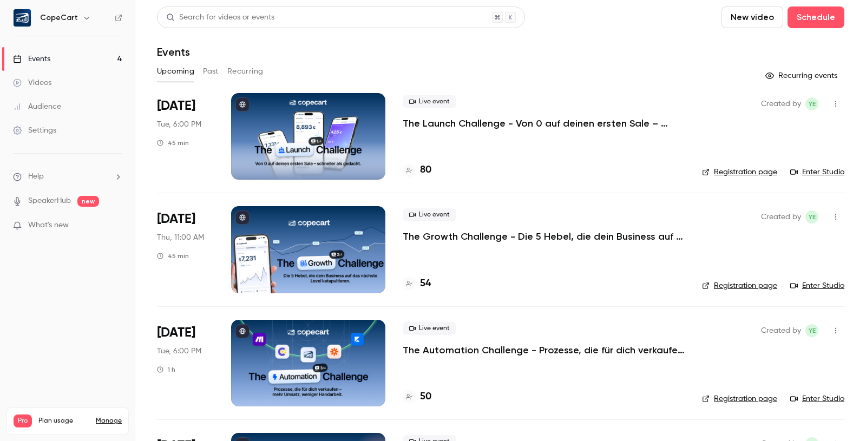
click at [80, 113] on link "Audience" at bounding box center [67, 107] width 135 height 24
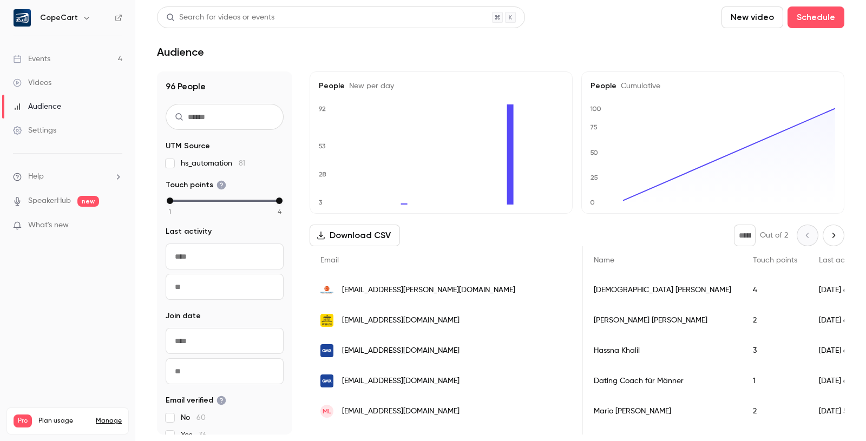
scroll to position [0, 3]
click at [68, 65] on link "Events 4" at bounding box center [67, 59] width 135 height 24
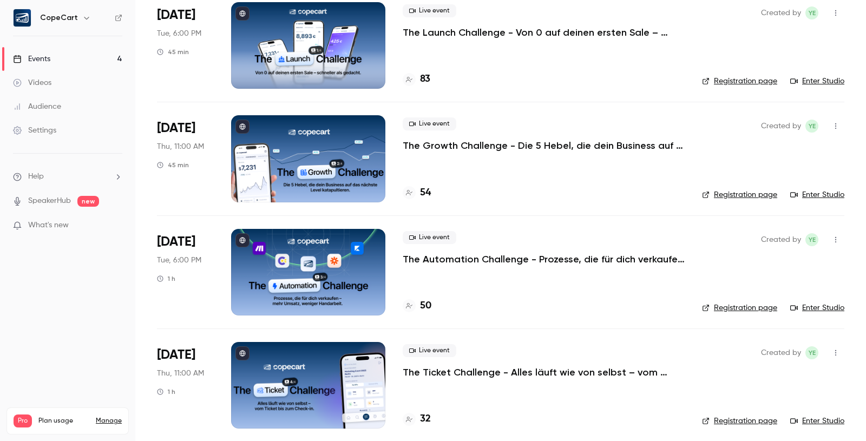
scroll to position [98, 0]
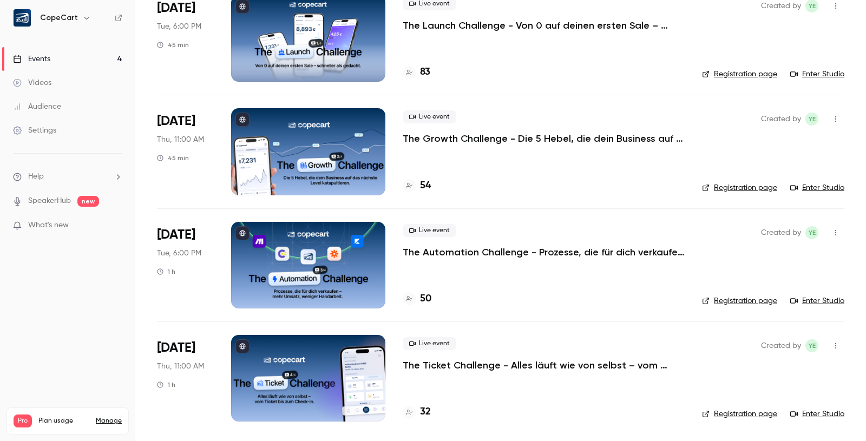
click at [53, 110] on div "Audience" at bounding box center [37, 106] width 48 height 11
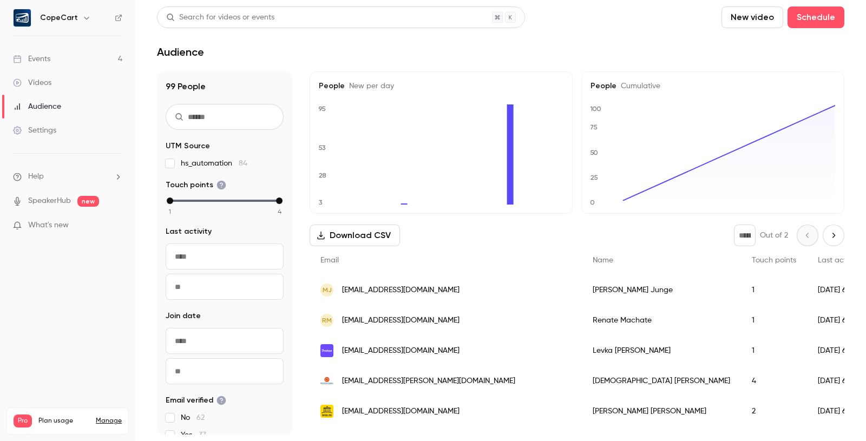
click at [62, 57] on link "Events 4" at bounding box center [67, 59] width 135 height 24
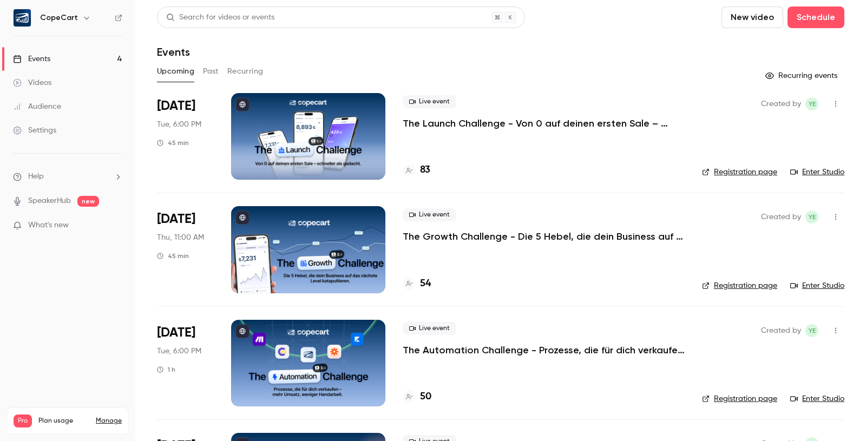
click at [63, 110] on link "Audience" at bounding box center [67, 107] width 135 height 24
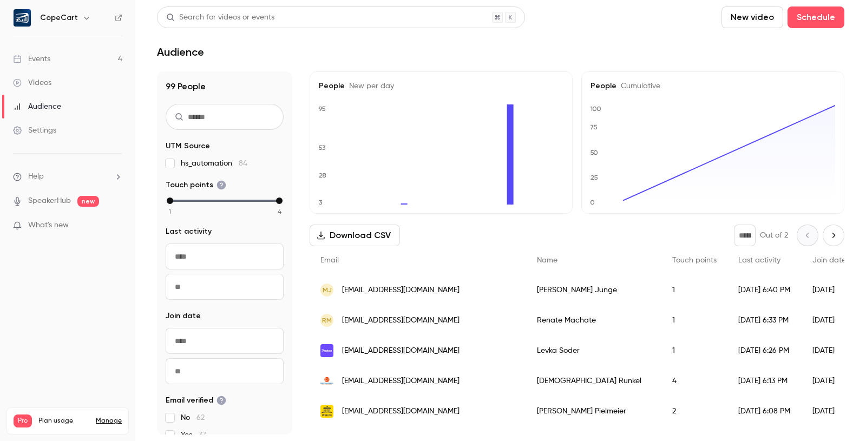
click at [57, 57] on link "Events 4" at bounding box center [67, 59] width 135 height 24
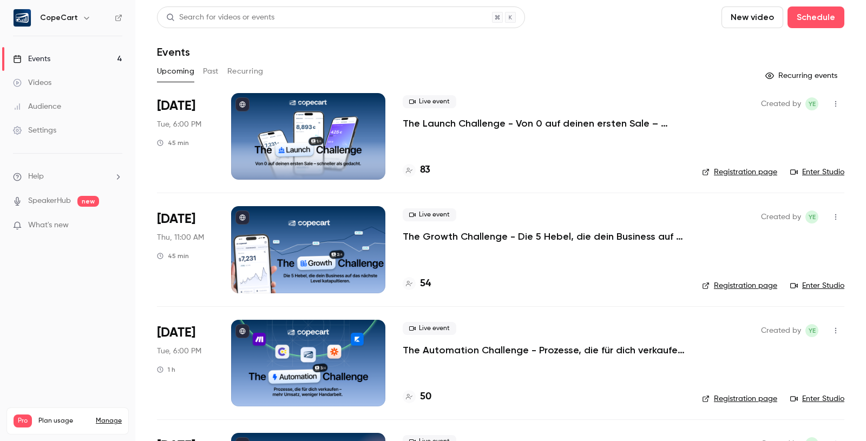
click at [41, 106] on div "Audience" at bounding box center [37, 106] width 48 height 11
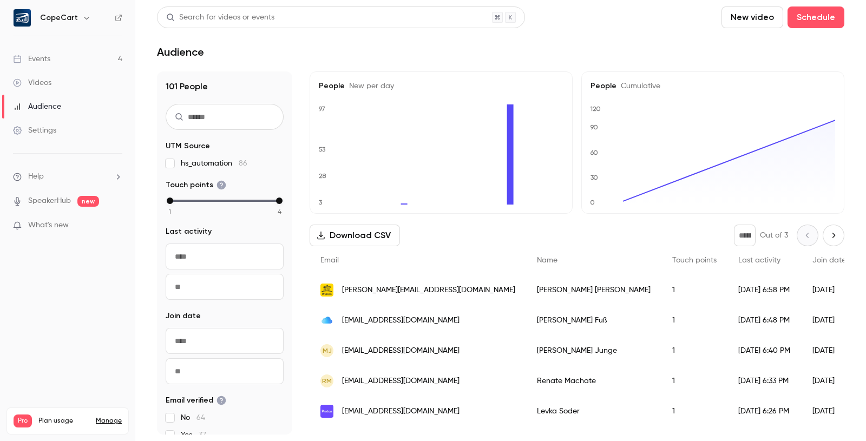
click at [45, 57] on div "Events" at bounding box center [31, 59] width 37 height 11
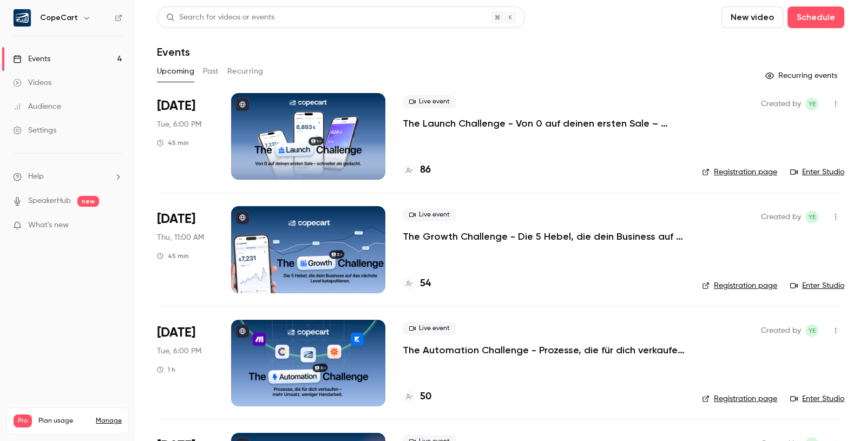
click at [53, 109] on div "Audience" at bounding box center [37, 106] width 48 height 11
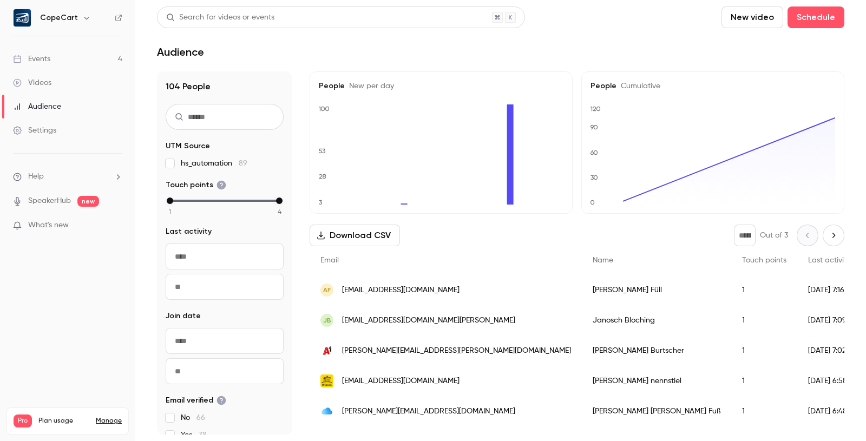
click at [96, 50] on link "Events 4" at bounding box center [67, 59] width 135 height 24
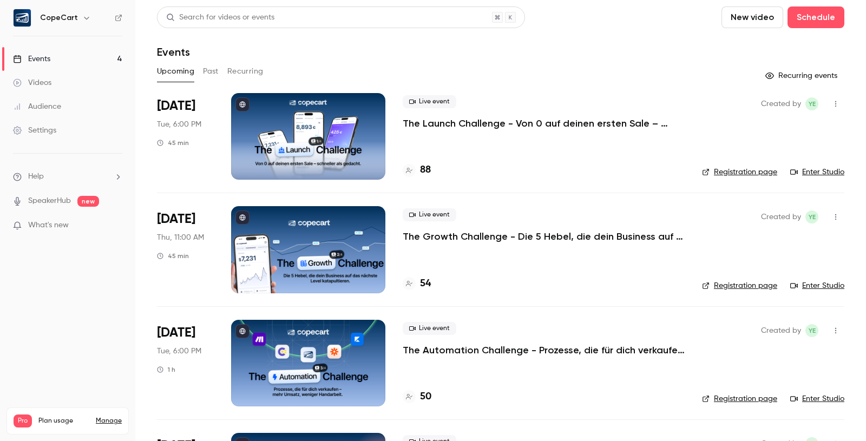
scroll to position [54, 0]
